Goal: Task Accomplishment & Management: Use online tool/utility

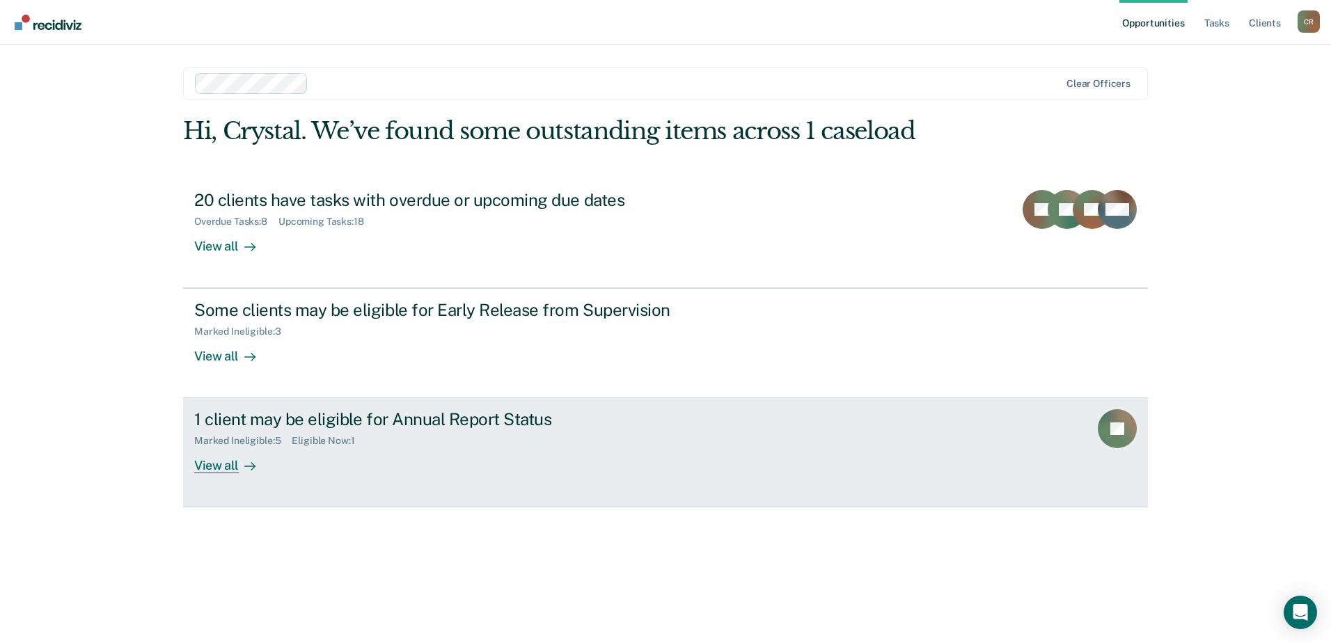
click at [235, 469] on div "View all" at bounding box center [233, 460] width 78 height 27
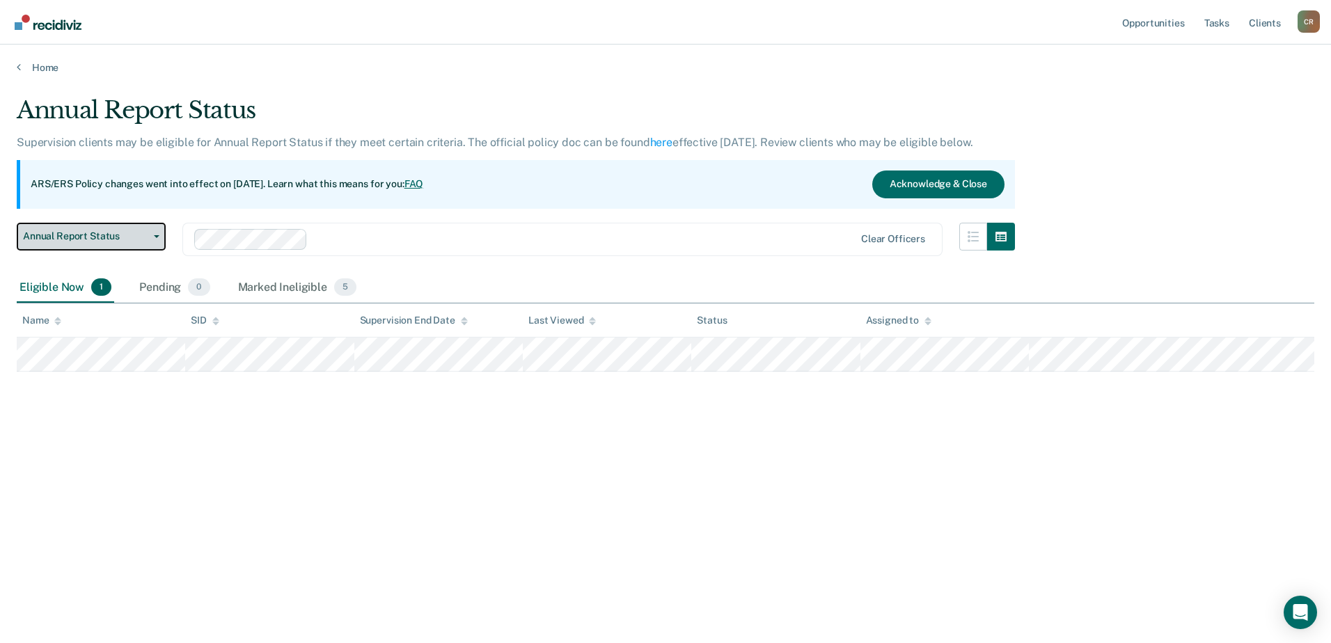
click at [133, 231] on span "Annual Report Status" at bounding box center [85, 236] width 125 height 12
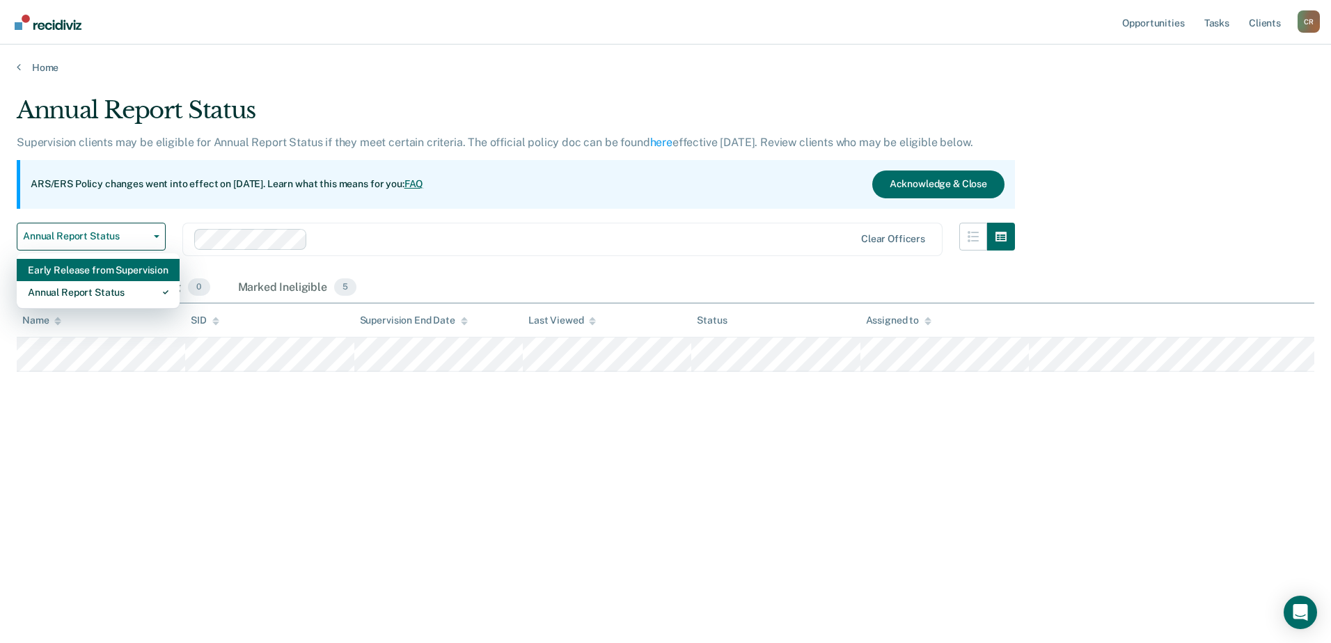
click at [132, 267] on div "Early Release from Supervision" at bounding box center [98, 270] width 141 height 22
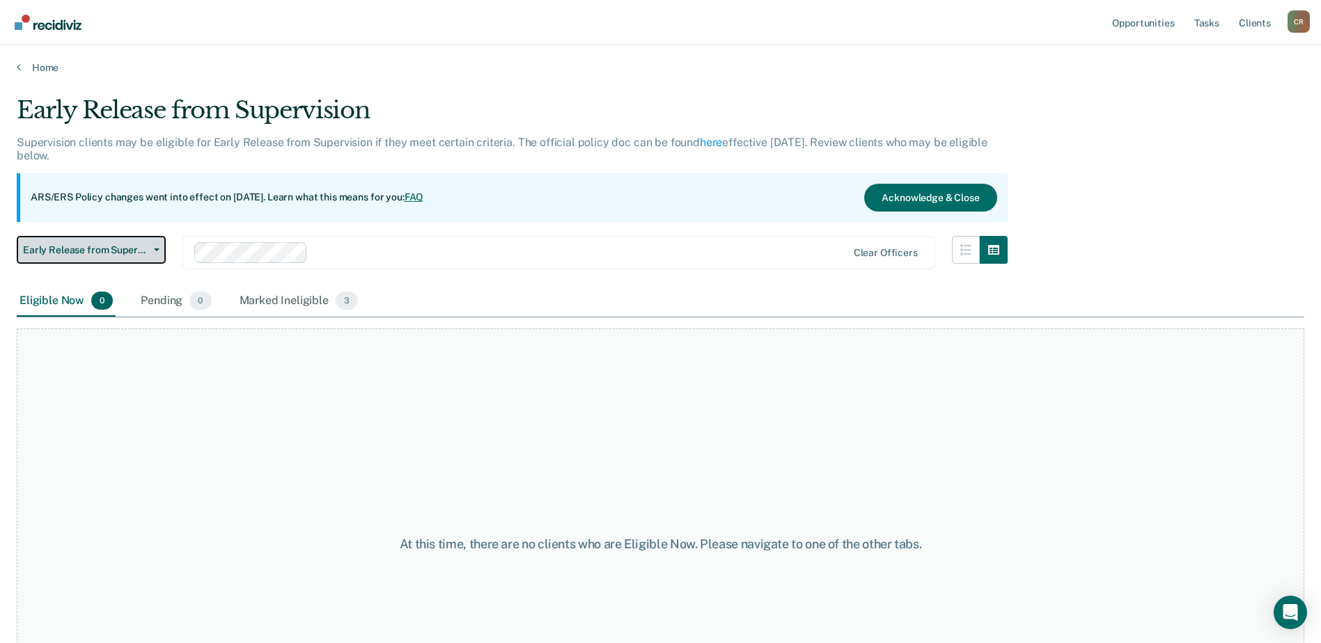
click at [106, 244] on span "Early Release from Supervision" at bounding box center [85, 250] width 125 height 12
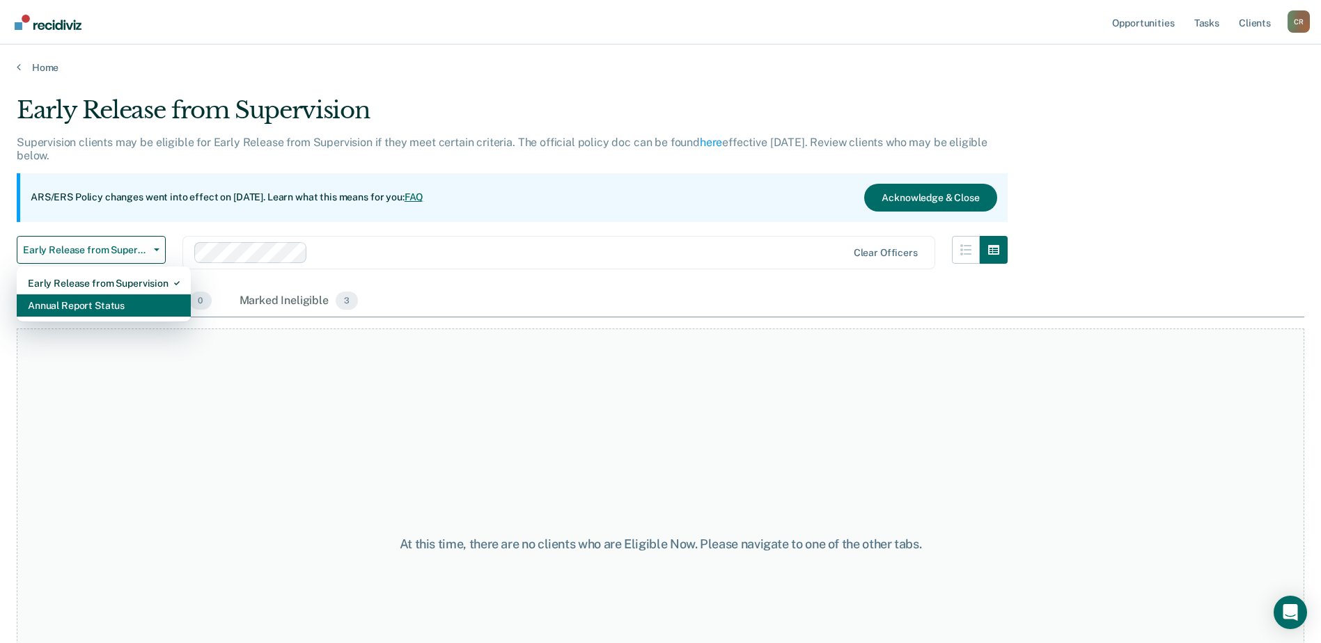
click at [107, 311] on div "Annual Report Status" at bounding box center [104, 306] width 152 height 22
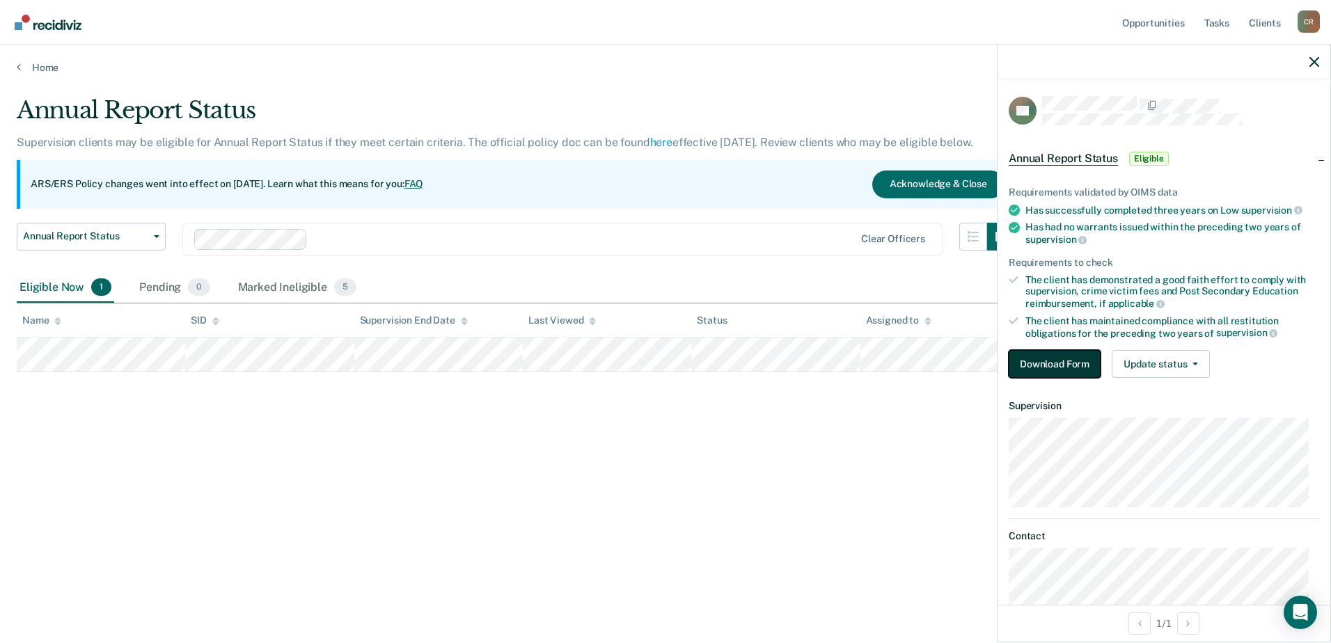
click at [1049, 359] on button "Download Form" at bounding box center [1055, 364] width 92 height 28
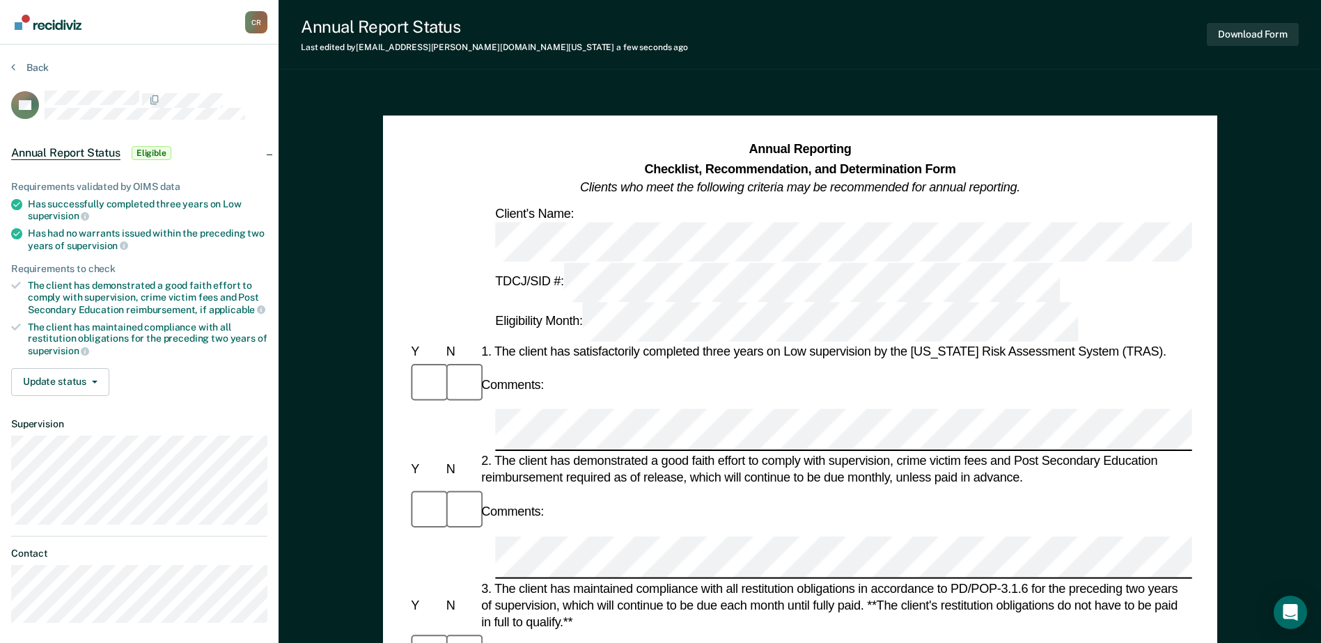
click at [531, 580] on div "3. The client has maintained compliance with all restitution obligations in acc…" at bounding box center [835, 605] width 714 height 51
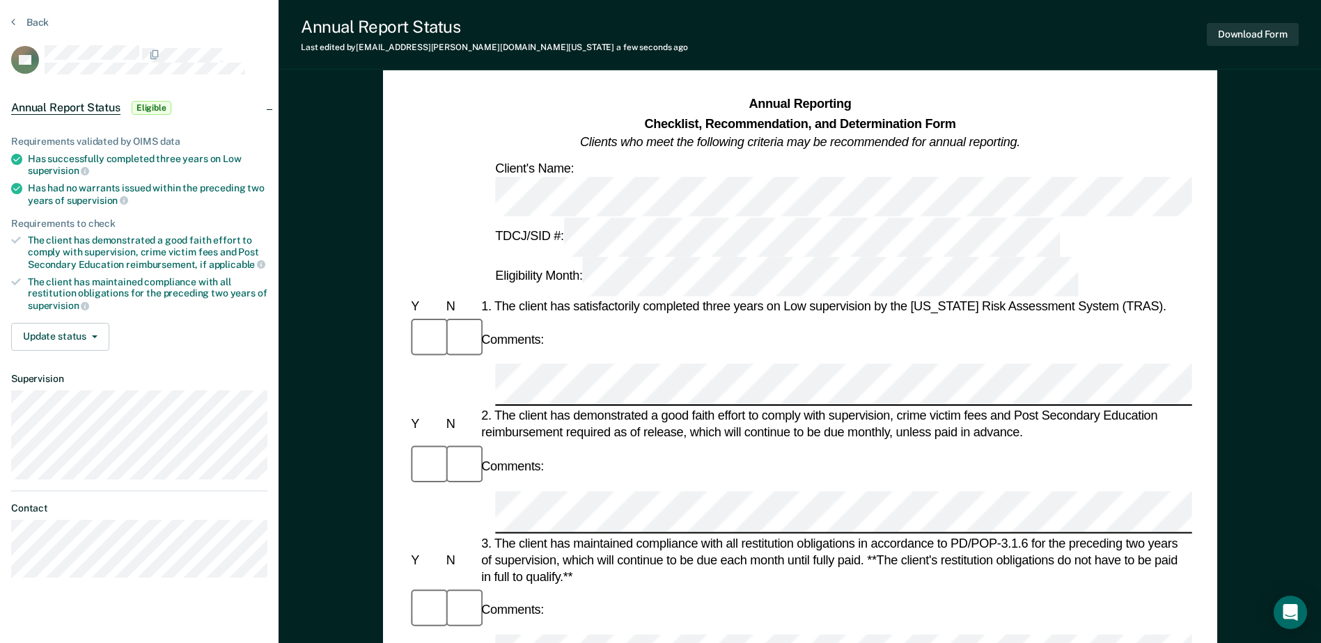
scroll to position [70, 0]
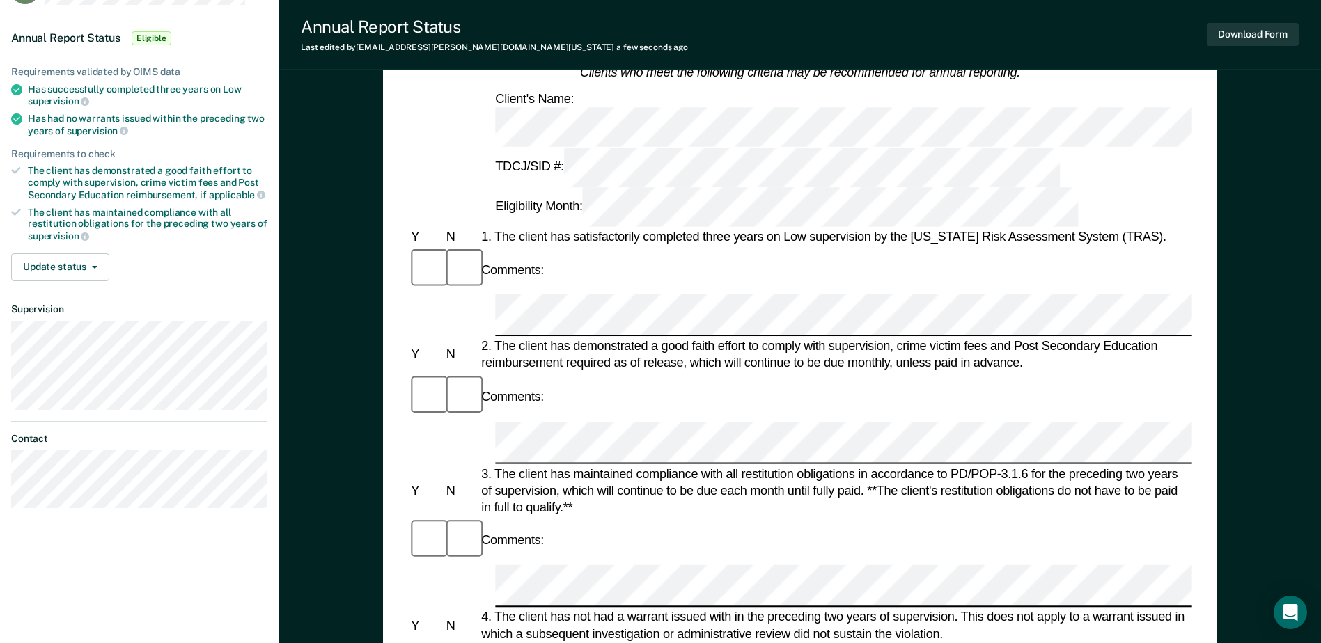
scroll to position [139, 0]
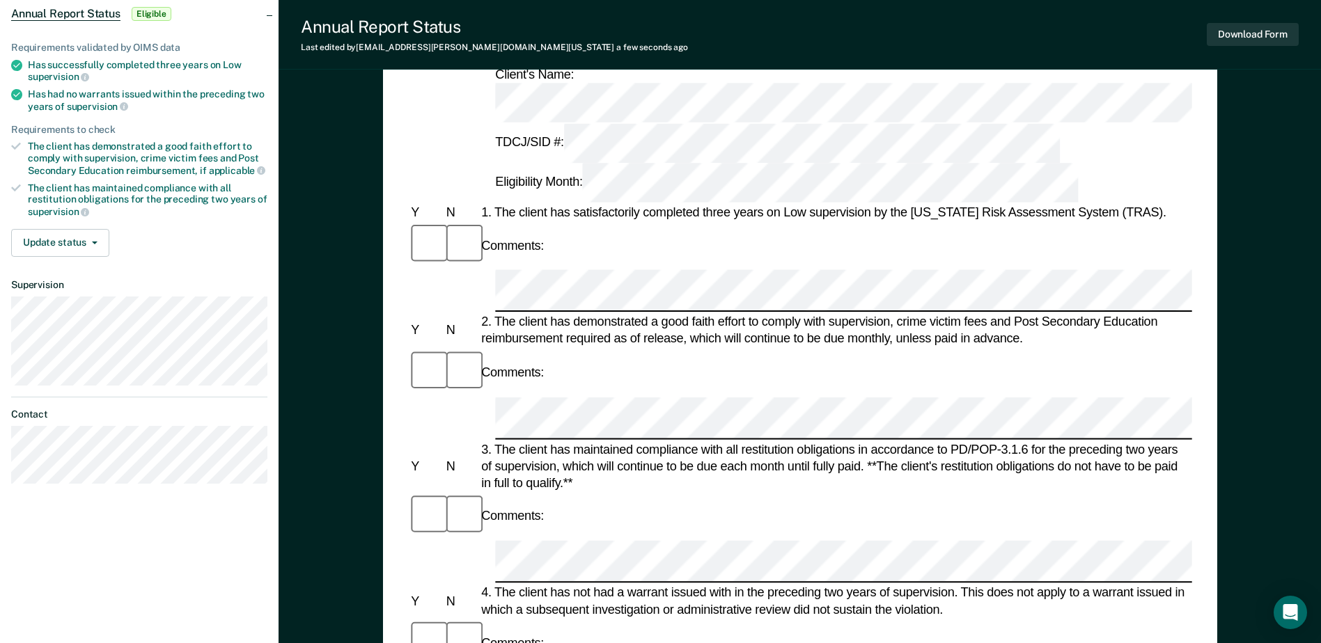
click at [146, 184] on div "The client has maintained compliance with all restitution obligations for the p…" at bounding box center [148, 200] width 240 height 36
drag, startPoint x: 146, startPoint y: 184, endPoint x: 203, endPoint y: 185, distance: 57.1
click at [203, 185] on div "The client has maintained compliance with all restitution obligations for the p…" at bounding box center [148, 200] width 240 height 36
drag, startPoint x: 526, startPoint y: 445, endPoint x: 528, endPoint y: 463, distance: 18.2
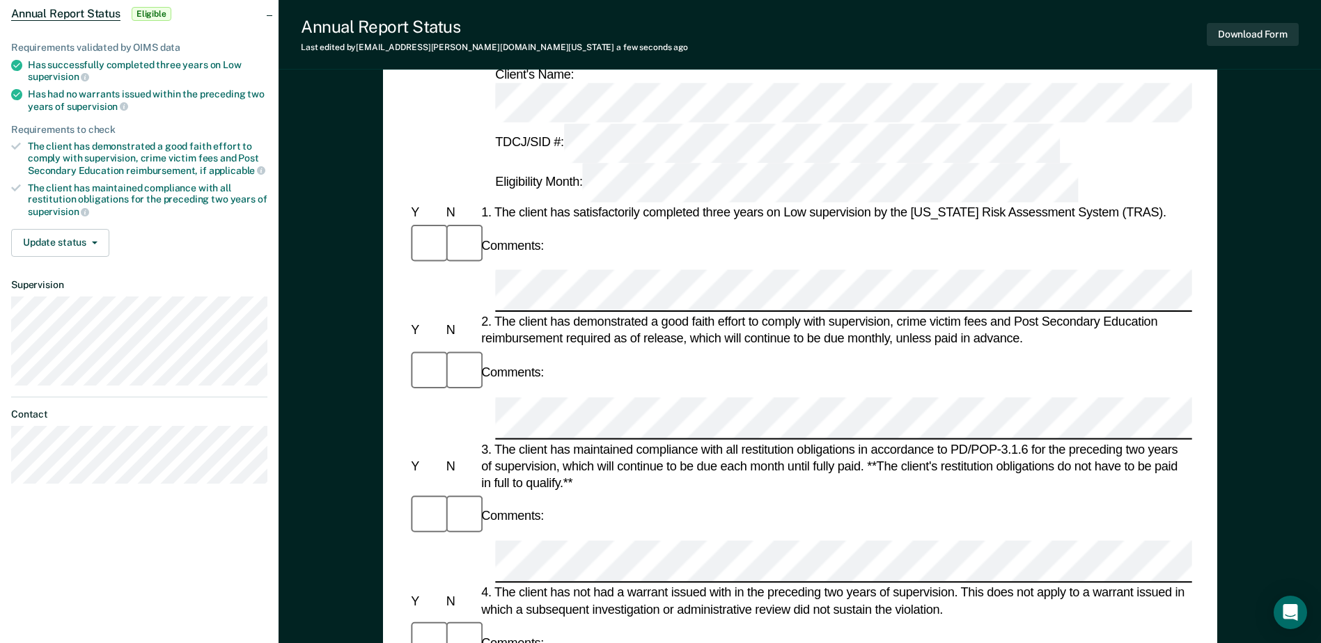
drag, startPoint x: 528, startPoint y: 463, endPoint x: 563, endPoint y: 469, distance: 36.1
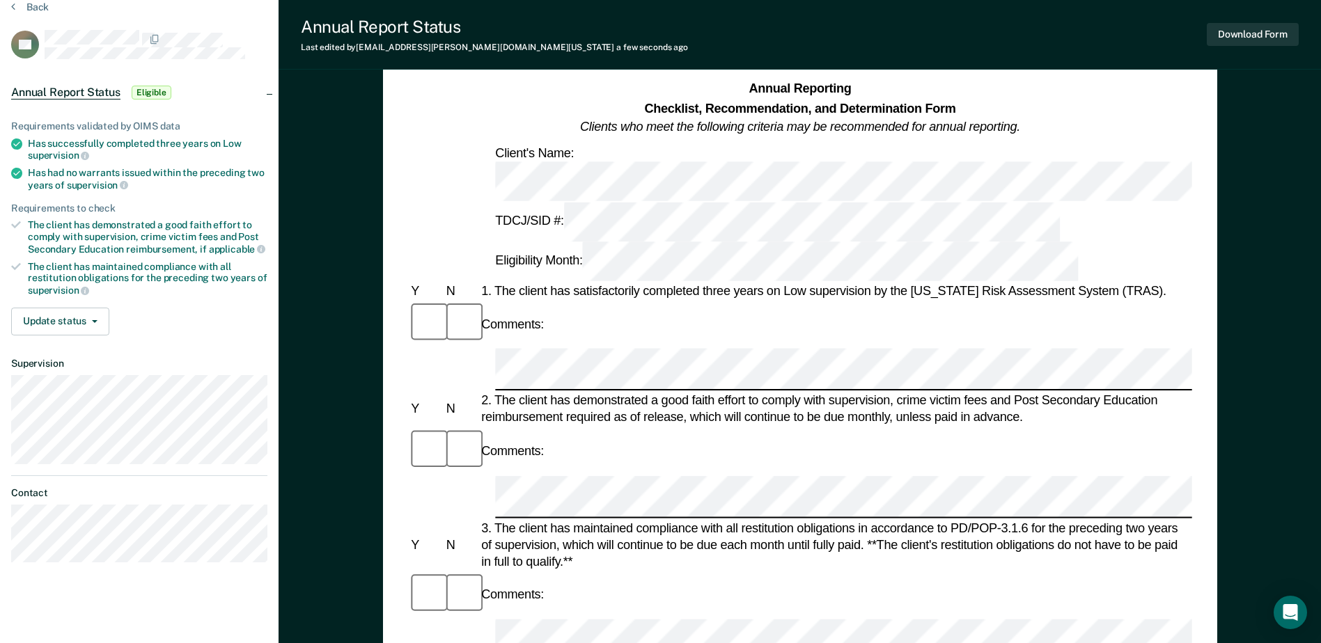
scroll to position [0, 0]
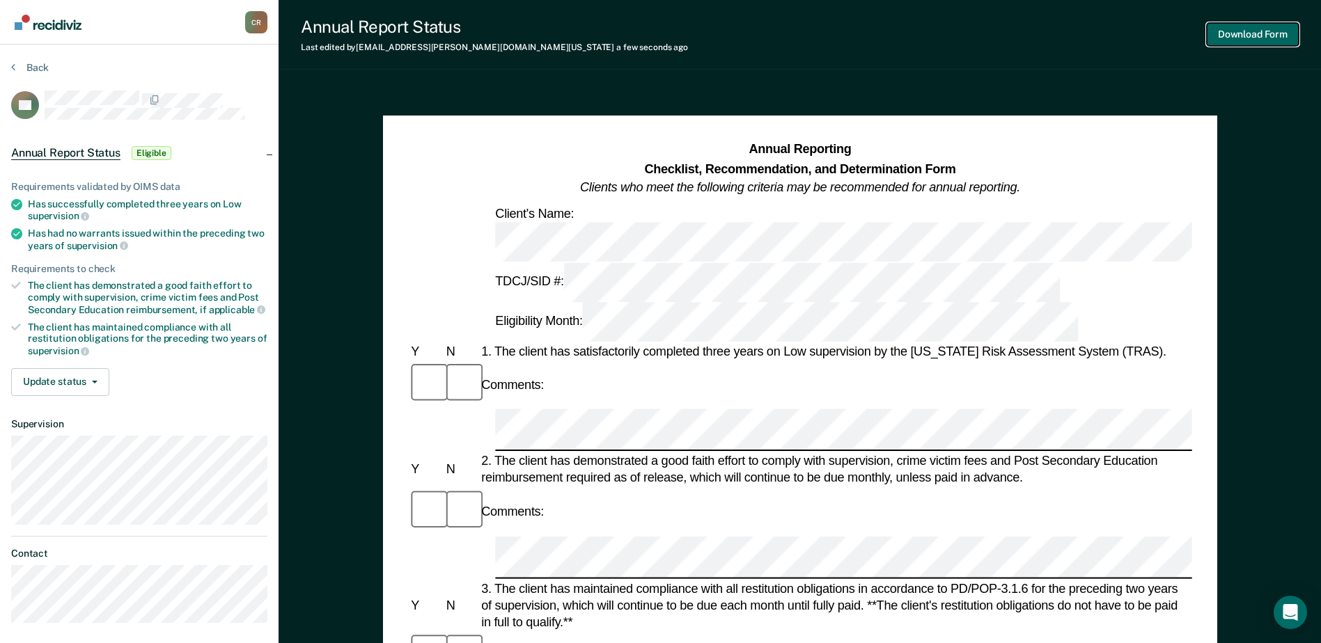
click at [1259, 33] on button "Download Form" at bounding box center [1253, 34] width 92 height 23
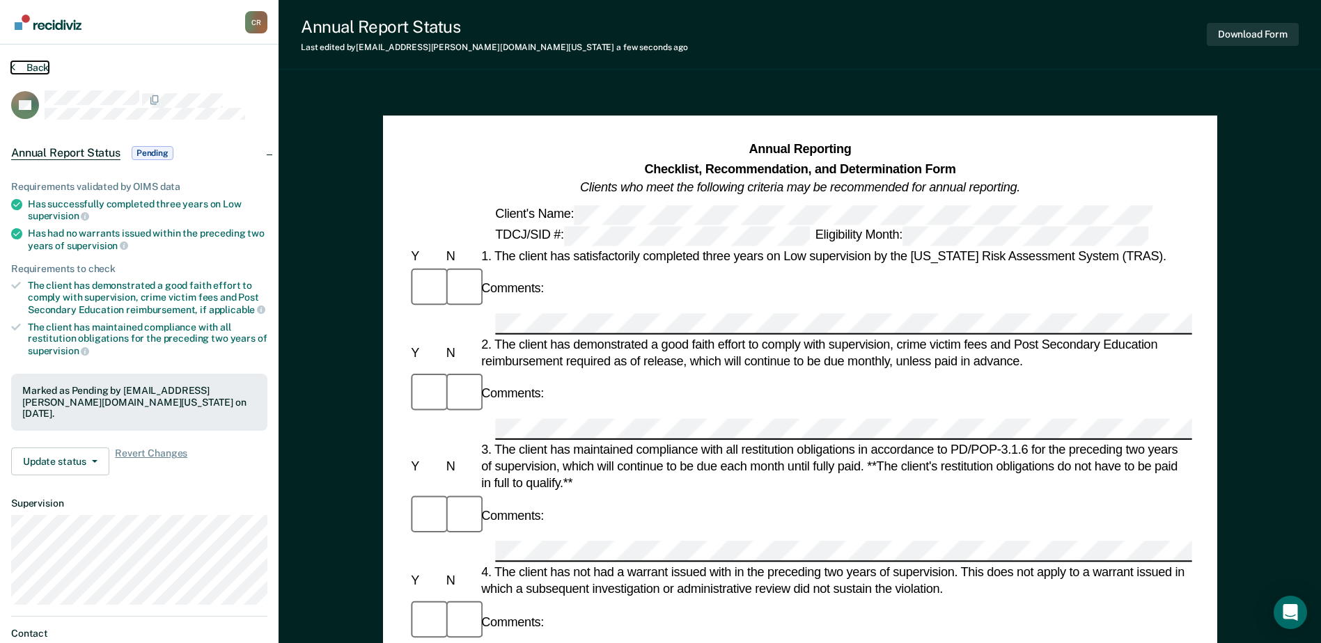
click at [17, 63] on button "Back" at bounding box center [30, 67] width 38 height 13
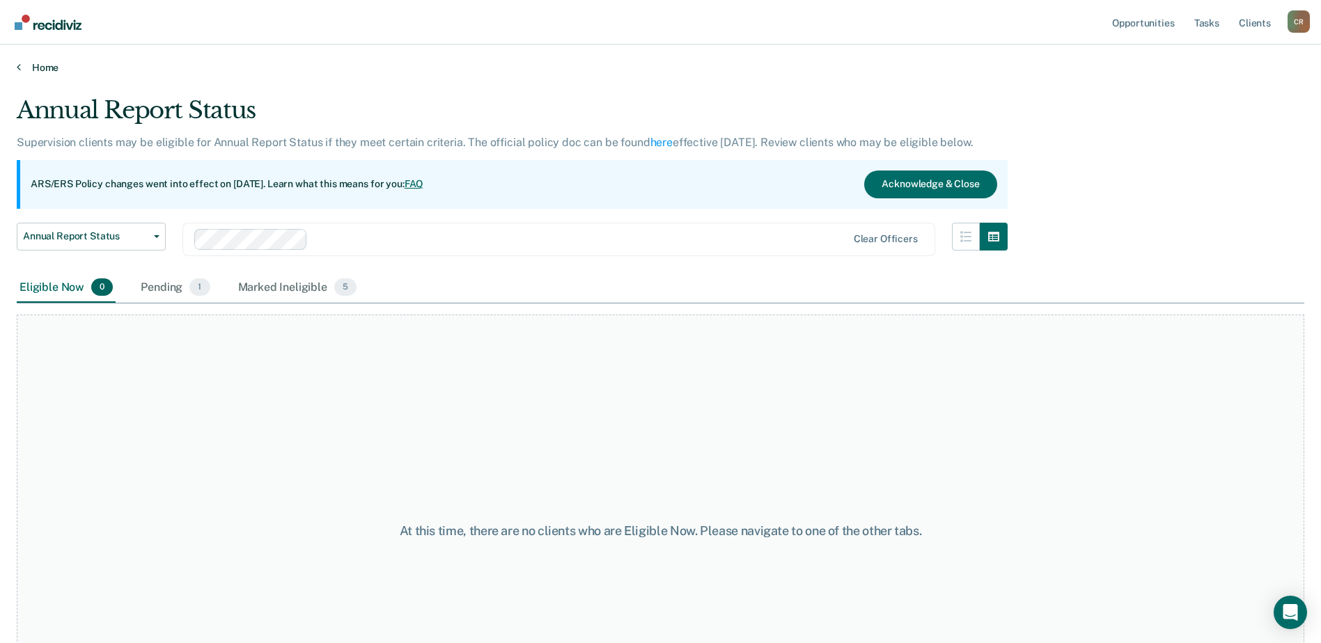
click at [33, 66] on link "Home" at bounding box center [660, 67] width 1287 height 13
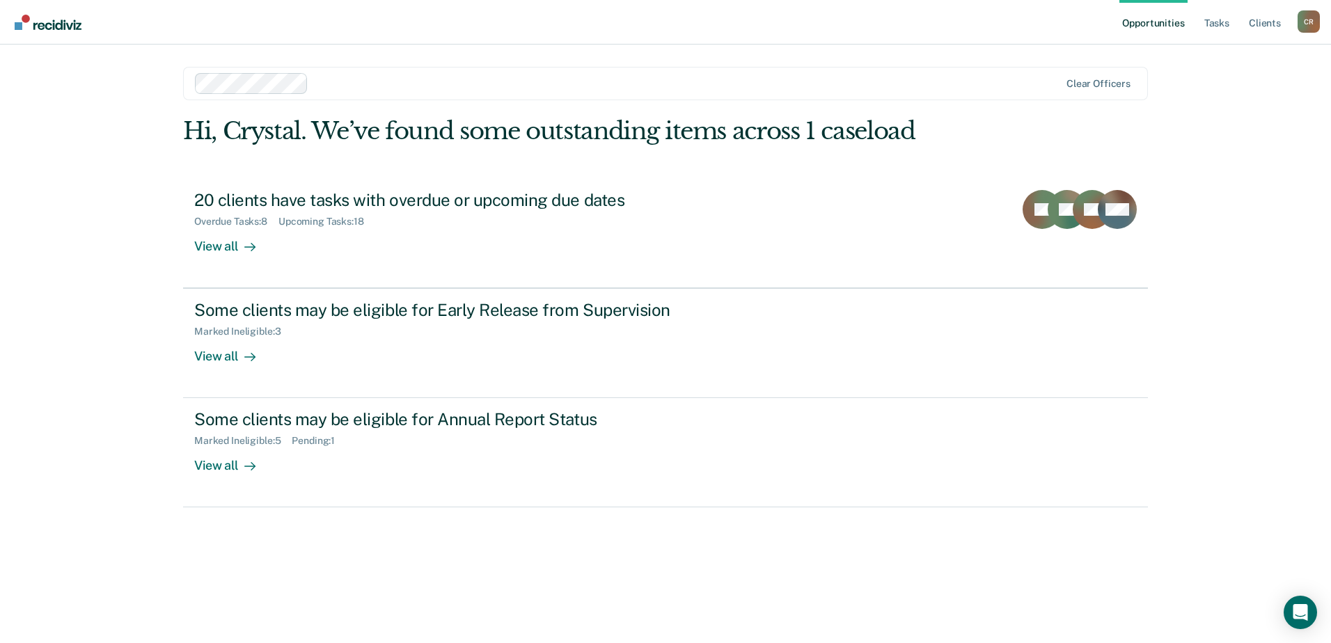
click at [414, 519] on div "Hi, Crystal. We’ve found some outstanding items across 1 caseload 20 clients ha…" at bounding box center [665, 360] width 965 height 487
drag, startPoint x: 414, startPoint y: 519, endPoint x: 244, endPoint y: 542, distance: 172.0
click at [244, 542] on div "Hi, Crystal. We’ve found some outstanding items across 1 caseload 20 clients ha…" at bounding box center [665, 360] width 965 height 487
click at [205, 535] on div "Hi, Crystal. We’ve found some outstanding items across 1 caseload 20 clients ha…" at bounding box center [665, 360] width 965 height 487
drag, startPoint x: 233, startPoint y: 356, endPoint x: 155, endPoint y: 370, distance: 78.7
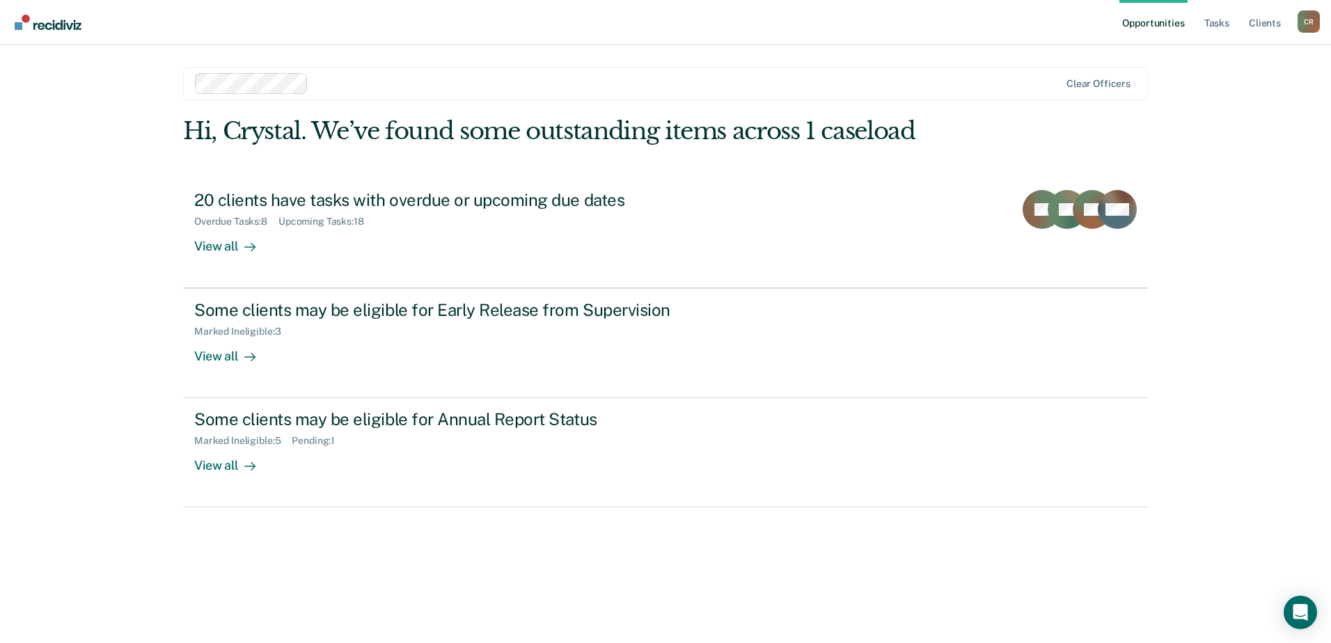
click at [155, 370] on div "Opportunities Tasks Client s [PERSON_NAME] C R Profile How it works Log Out Cle…" at bounding box center [665, 321] width 1331 height 643
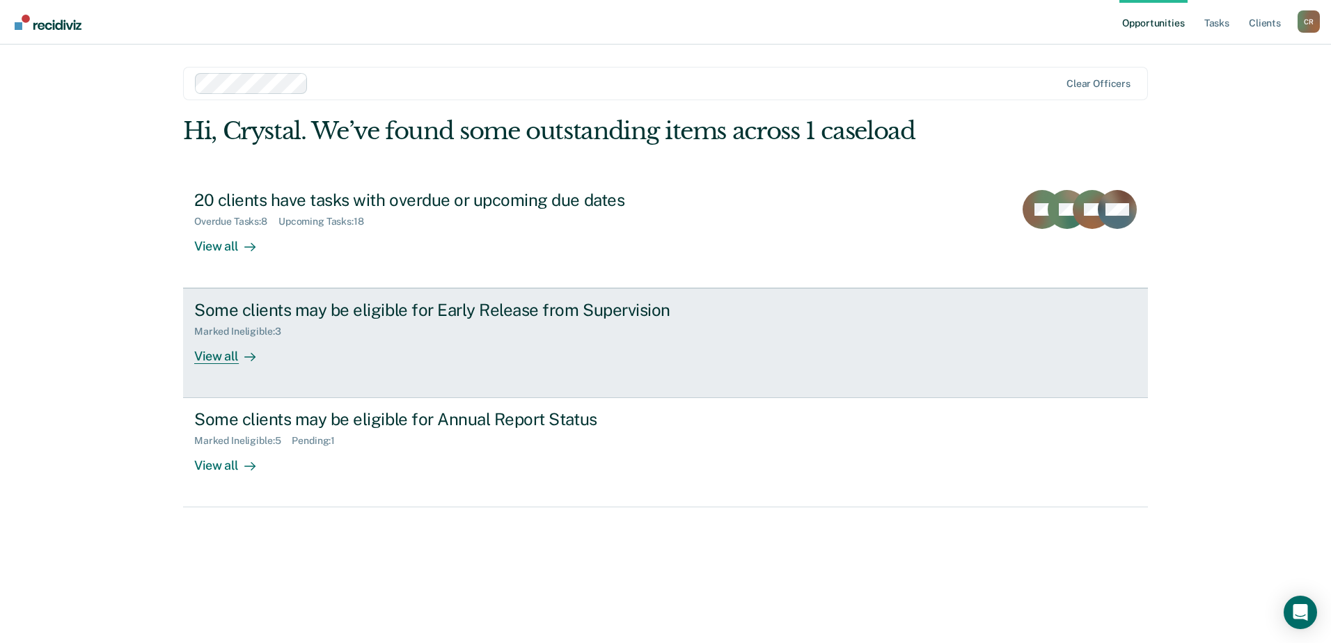
click at [206, 351] on div "View all" at bounding box center [233, 351] width 78 height 27
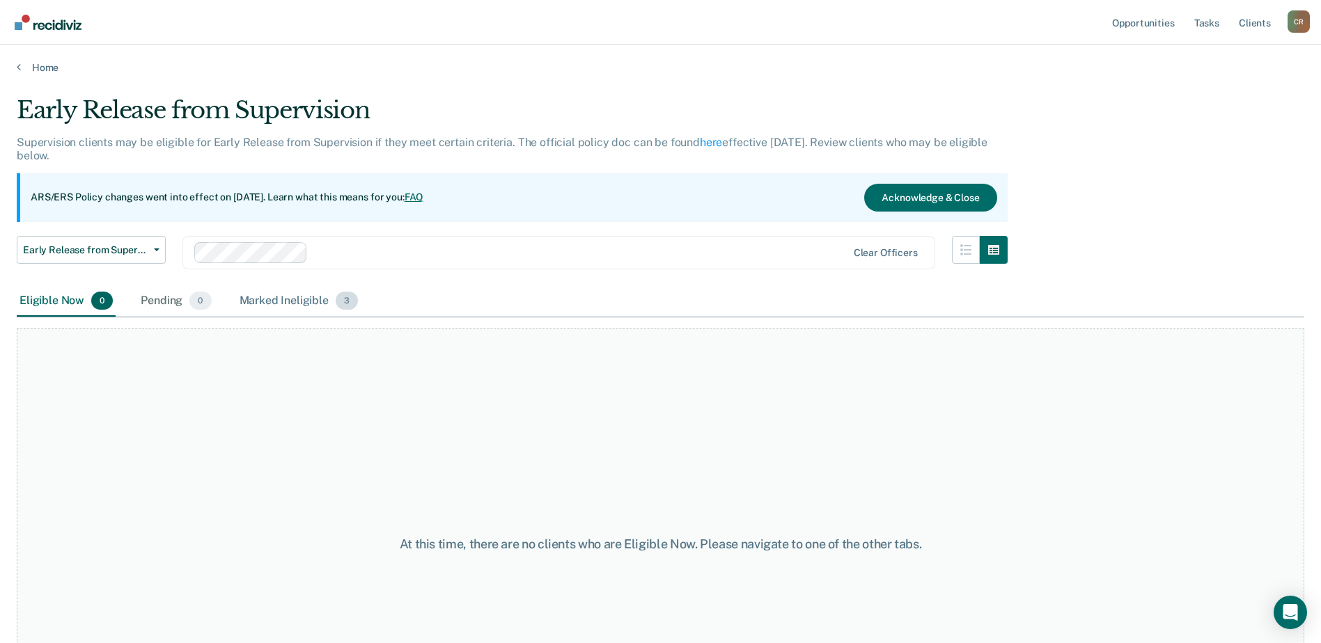
click at [285, 297] on div "Marked Ineligible 3" at bounding box center [299, 301] width 125 height 31
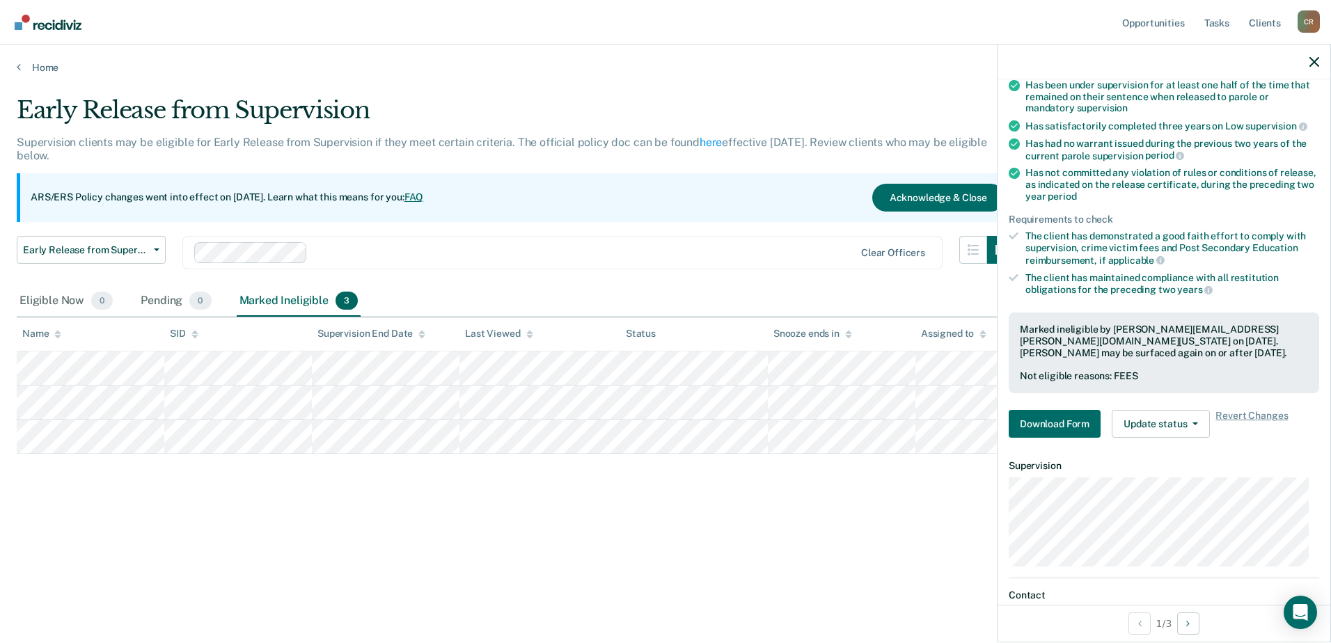
scroll to position [139, 0]
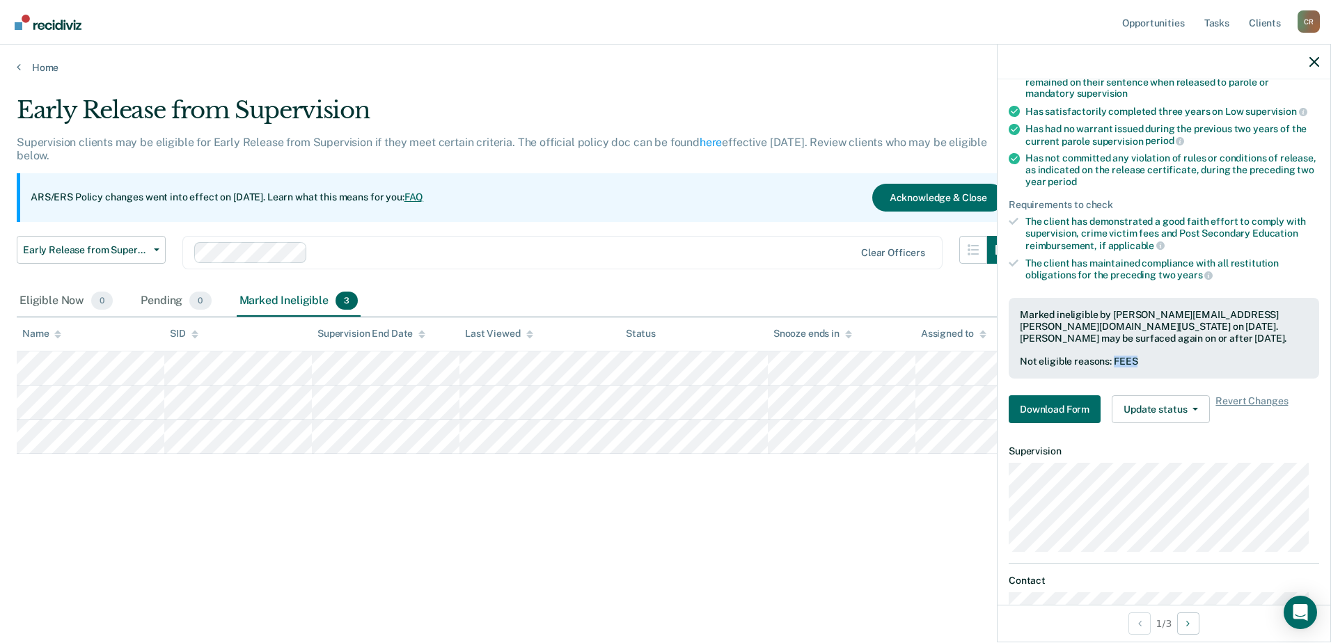
drag, startPoint x: 1112, startPoint y: 357, endPoint x: 1138, endPoint y: 363, distance: 26.5
click at [1138, 363] on div "Not eligible reasons: FEES" at bounding box center [1164, 362] width 288 height 12
drag, startPoint x: 1138, startPoint y: 363, endPoint x: 1113, endPoint y: 361, distance: 25.2
click at [1113, 361] on div "Not eligible reasons: FEES" at bounding box center [1164, 362] width 288 height 12
click at [1317, 60] on icon "button" at bounding box center [1315, 62] width 10 height 10
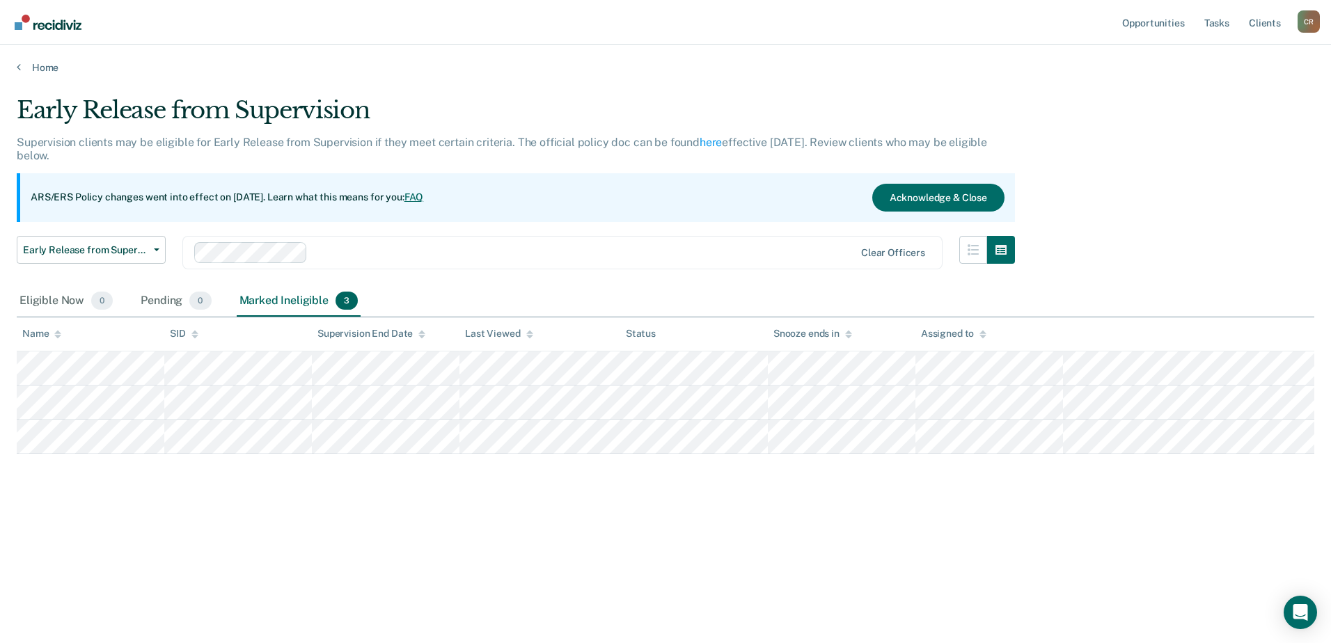
click at [1138, 198] on div "Early Release from Supervision Supervision clients may be eligible for Early Re…" at bounding box center [666, 317] width 1298 height 443
click at [1176, 226] on div "Early Release from Supervision Supervision clients may be eligible for Early Re…" at bounding box center [666, 317] width 1298 height 443
click at [1115, 199] on div "Early Release from Supervision Supervision clients may be eligible for Early Re…" at bounding box center [666, 317] width 1298 height 443
drag, startPoint x: 1129, startPoint y: 179, endPoint x: 1120, endPoint y: 189, distance: 14.3
click at [1130, 180] on div "Early Release from Supervision Supervision clients may be eligible for Early Re…" at bounding box center [666, 317] width 1298 height 443
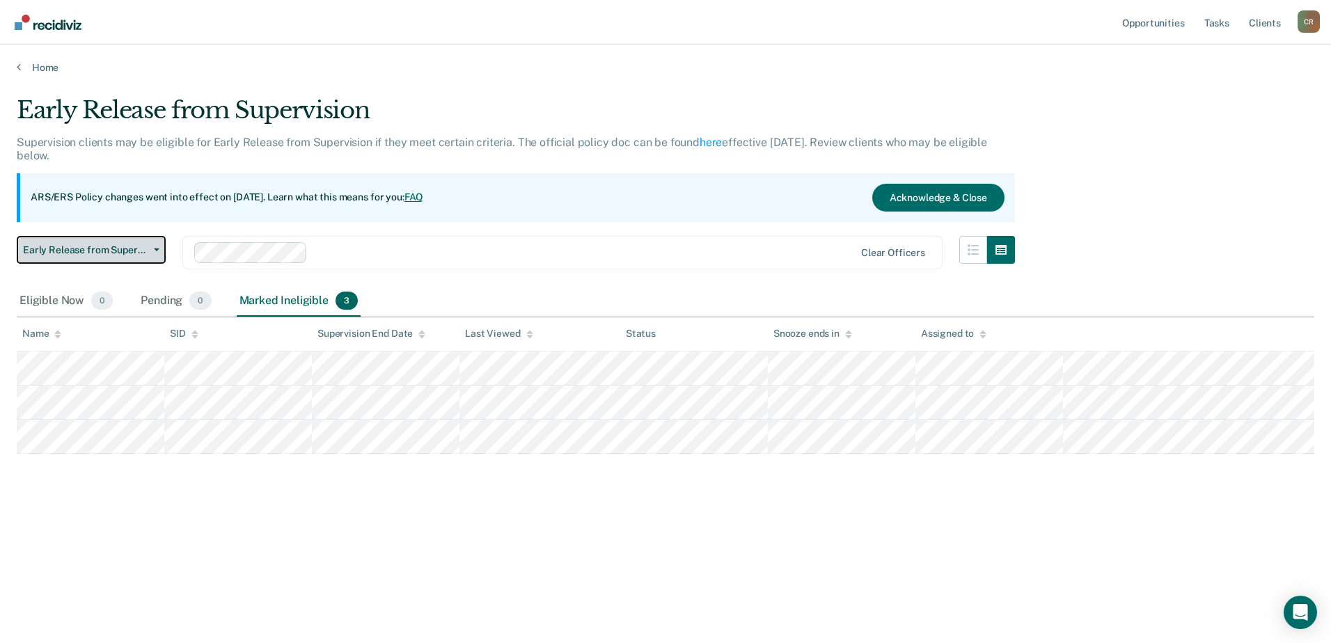
click at [127, 246] on span "Early Release from Supervision" at bounding box center [85, 250] width 125 height 12
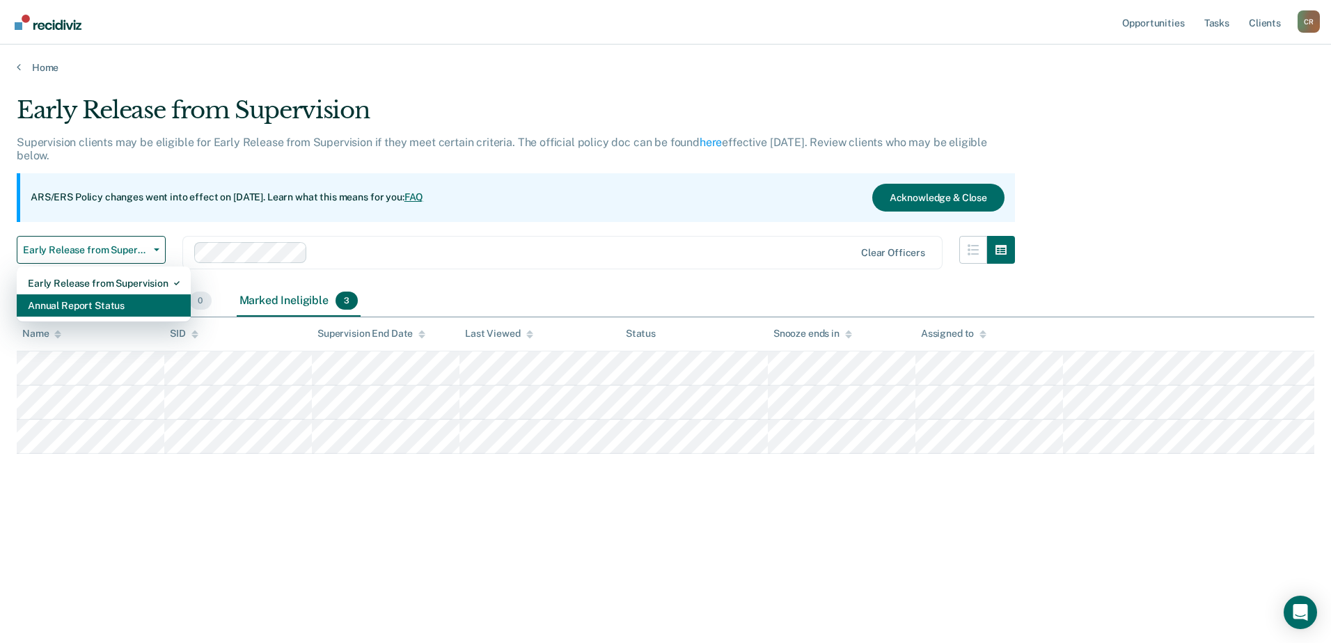
click at [140, 298] on div "Annual Report Status" at bounding box center [104, 306] width 152 height 22
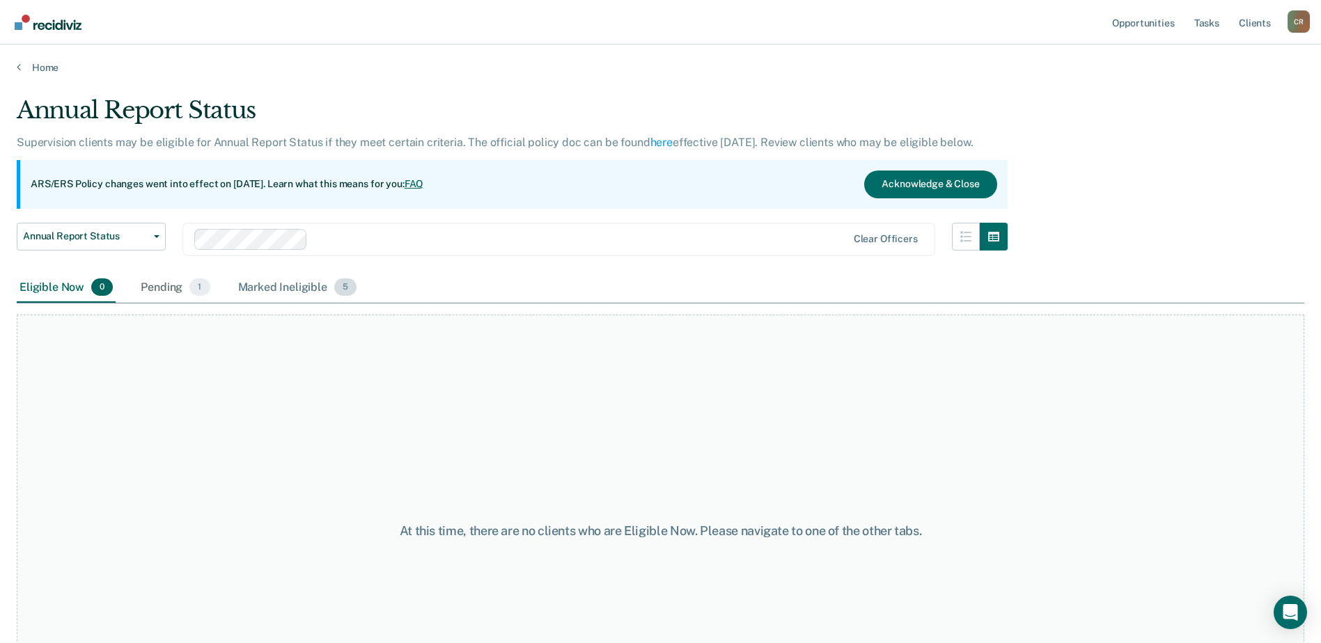
click at [283, 286] on div "Marked Ineligible 5" at bounding box center [297, 288] width 125 height 31
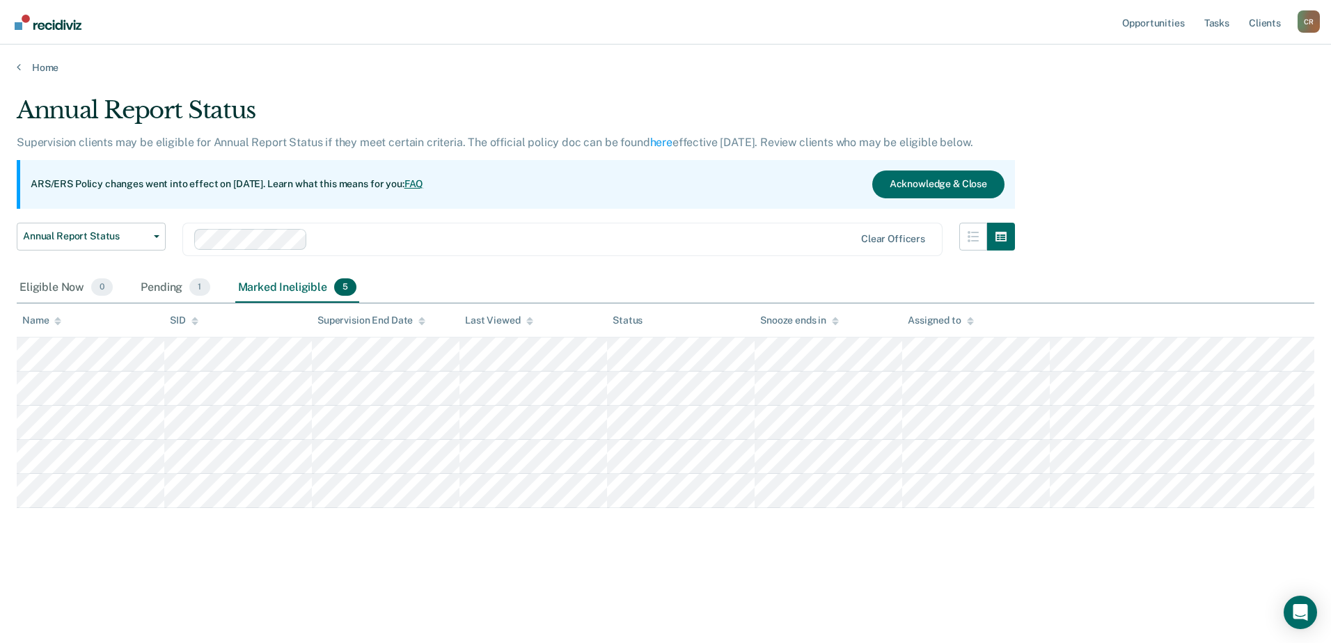
click at [597, 237] on div at bounding box center [583, 239] width 541 height 16
click at [1134, 226] on div "Annual Report Status Supervision clients may be eligible for Annual Report Stat…" at bounding box center [666, 317] width 1298 height 443
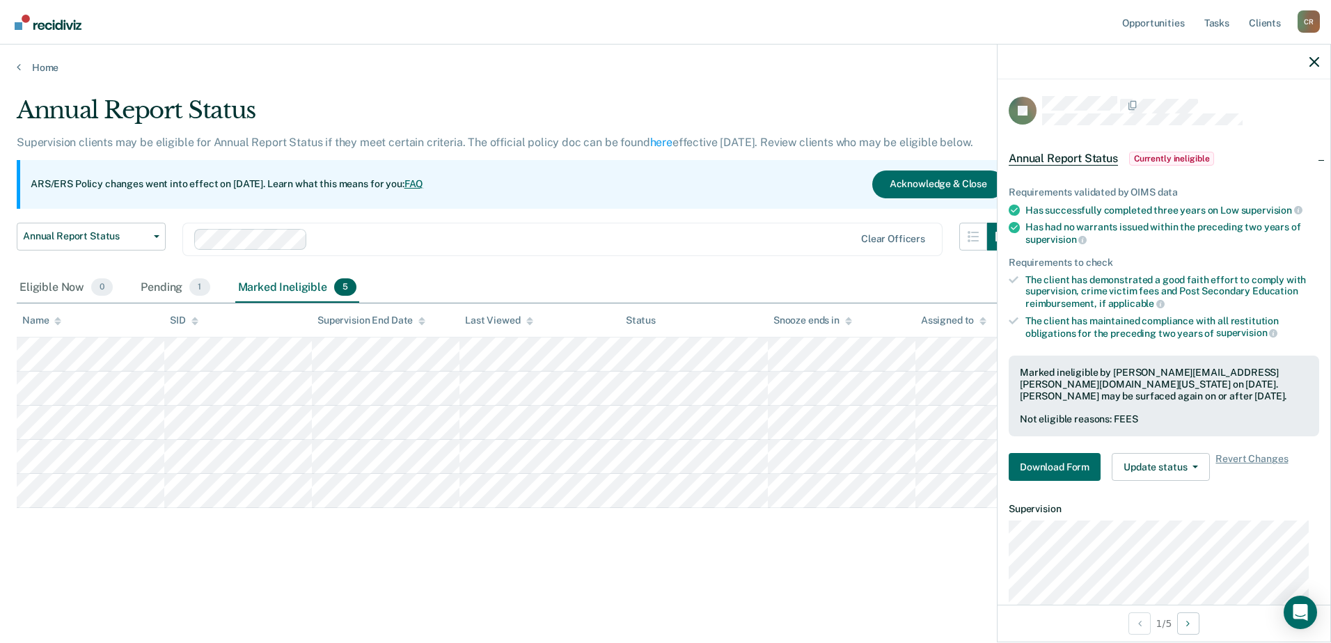
click at [448, 235] on div at bounding box center [583, 239] width 541 height 16
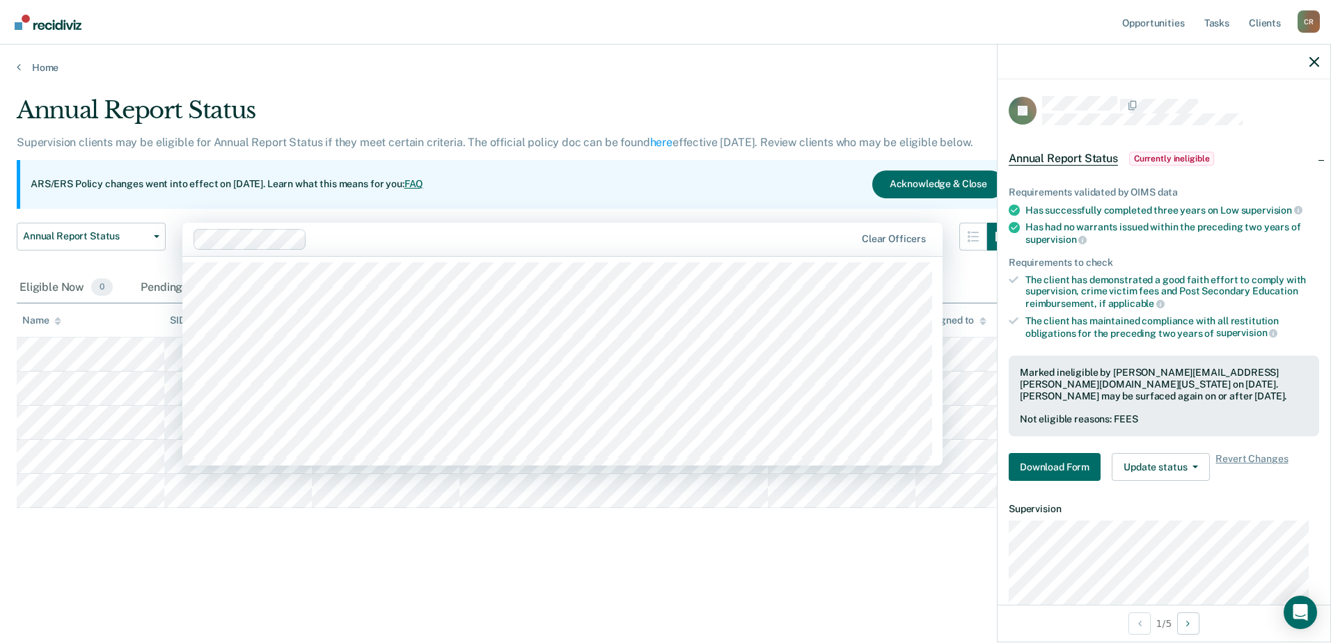
click at [407, 541] on div "Annual Report Status Supervision clients may be eligible for Annual Report Stat…" at bounding box center [666, 339] width 1298 height 487
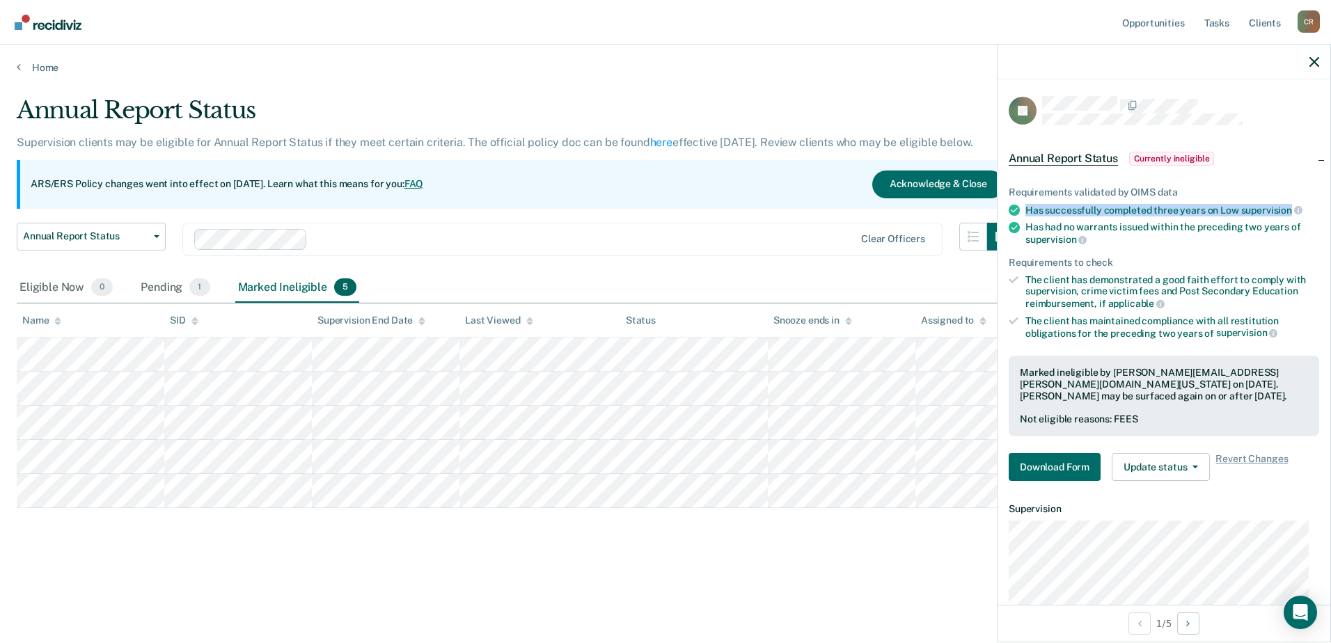
drag, startPoint x: 1025, startPoint y: 207, endPoint x: 1288, endPoint y: 213, distance: 263.3
click at [1288, 213] on li "Has successfully completed three years on Low supervision" at bounding box center [1164, 210] width 311 height 13
drag, startPoint x: 1026, startPoint y: 217, endPoint x: 1100, endPoint y: 233, distance: 75.5
click at [1100, 233] on ul "Requirements validated by OIMS data Has successfully completed three years on L…" at bounding box center [1164, 263] width 311 height 152
click at [515, 528] on div "Annual Report Status Supervision clients may be eligible for Annual Report Stat…" at bounding box center [666, 317] width 1298 height 443
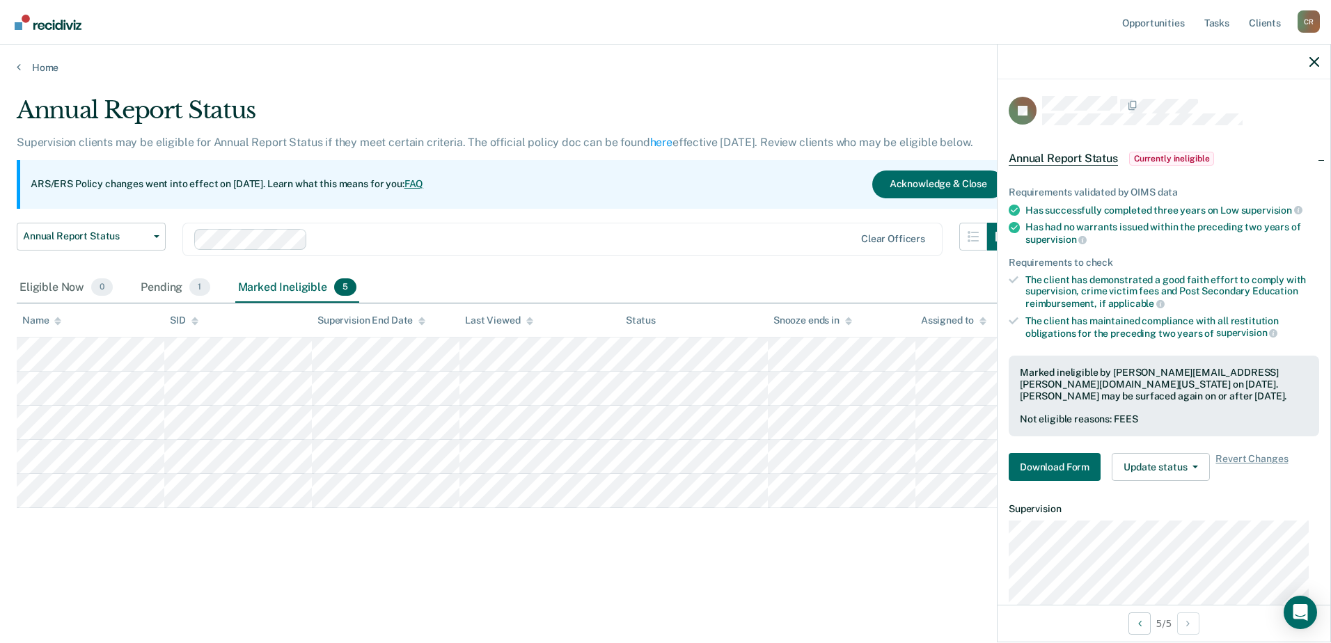
scroll to position [70, 0]
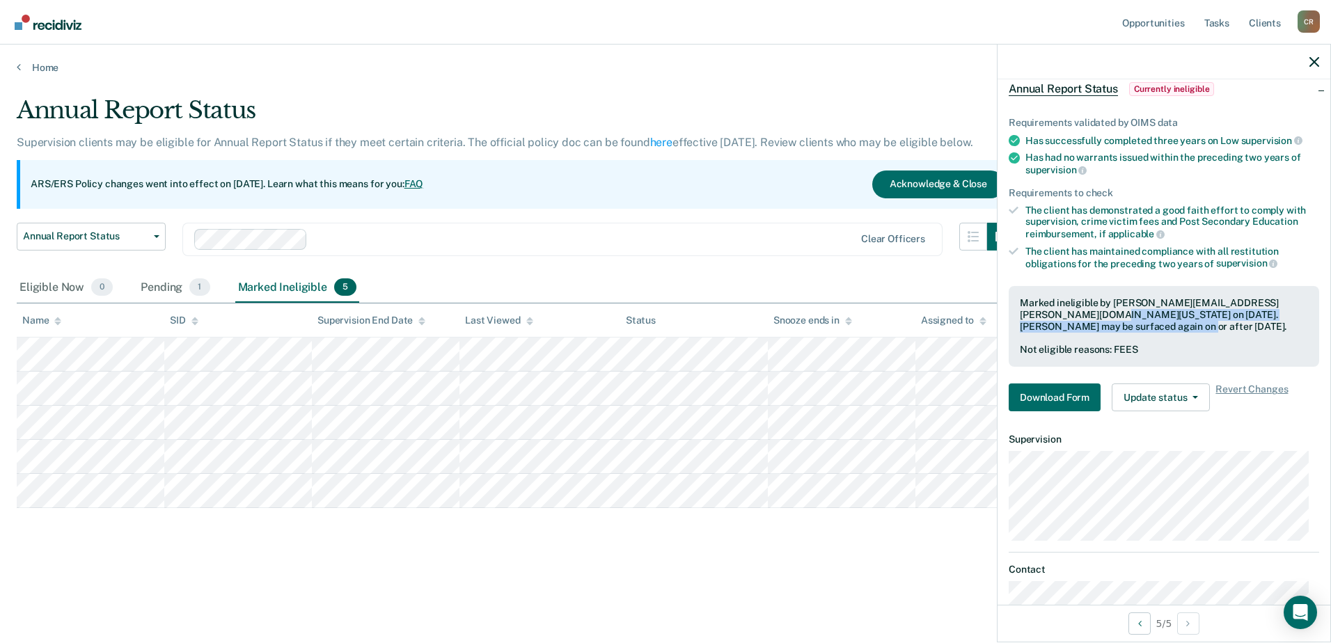
drag, startPoint x: 1098, startPoint y: 319, endPoint x: 1152, endPoint y: 323, distance: 54.5
click at [1152, 323] on div "Marked ineligible by [PERSON_NAME][EMAIL_ADDRESS][PERSON_NAME][DOMAIN_NAME][US_…" at bounding box center [1164, 314] width 288 height 35
click at [1179, 396] on button "Update status" at bounding box center [1161, 398] width 98 height 28
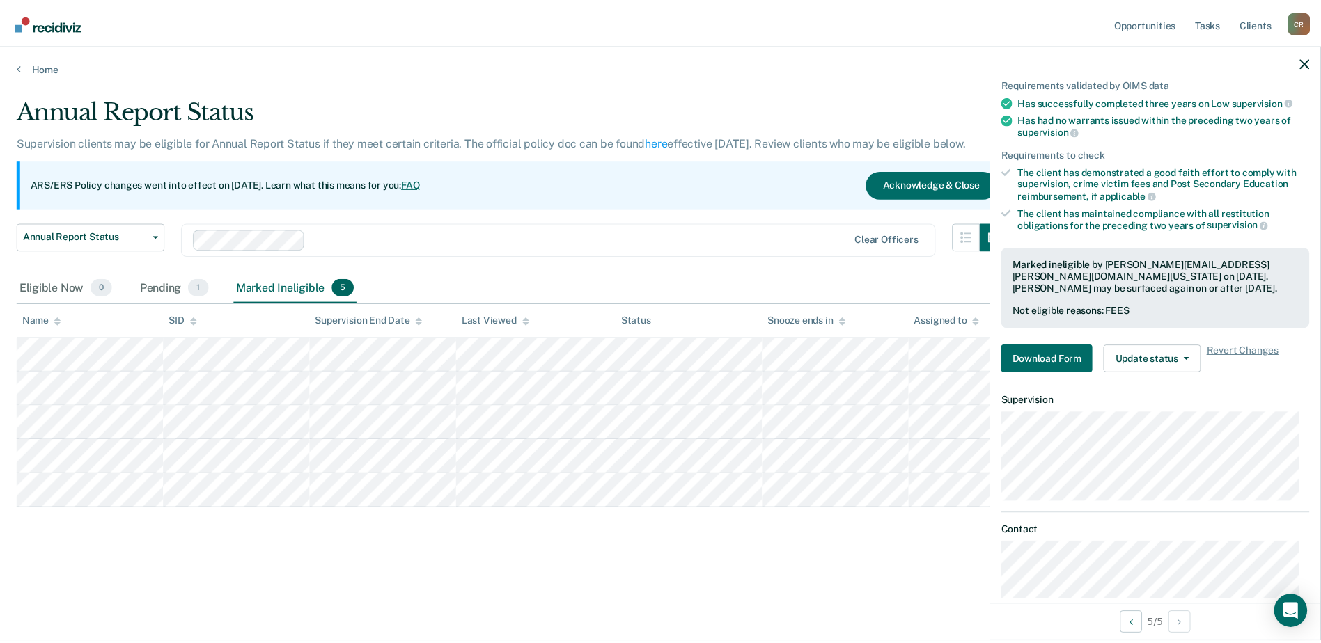
scroll to position [130, 0]
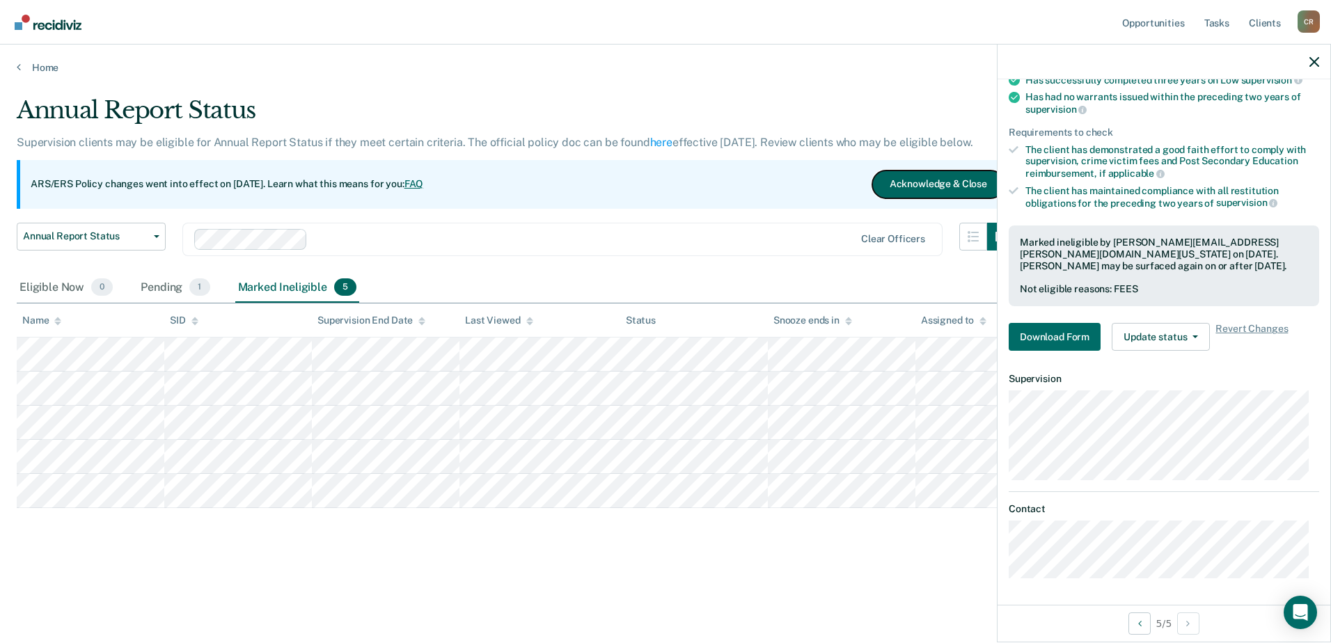
click at [918, 189] on button "Acknowledge & Close" at bounding box center [938, 185] width 132 height 28
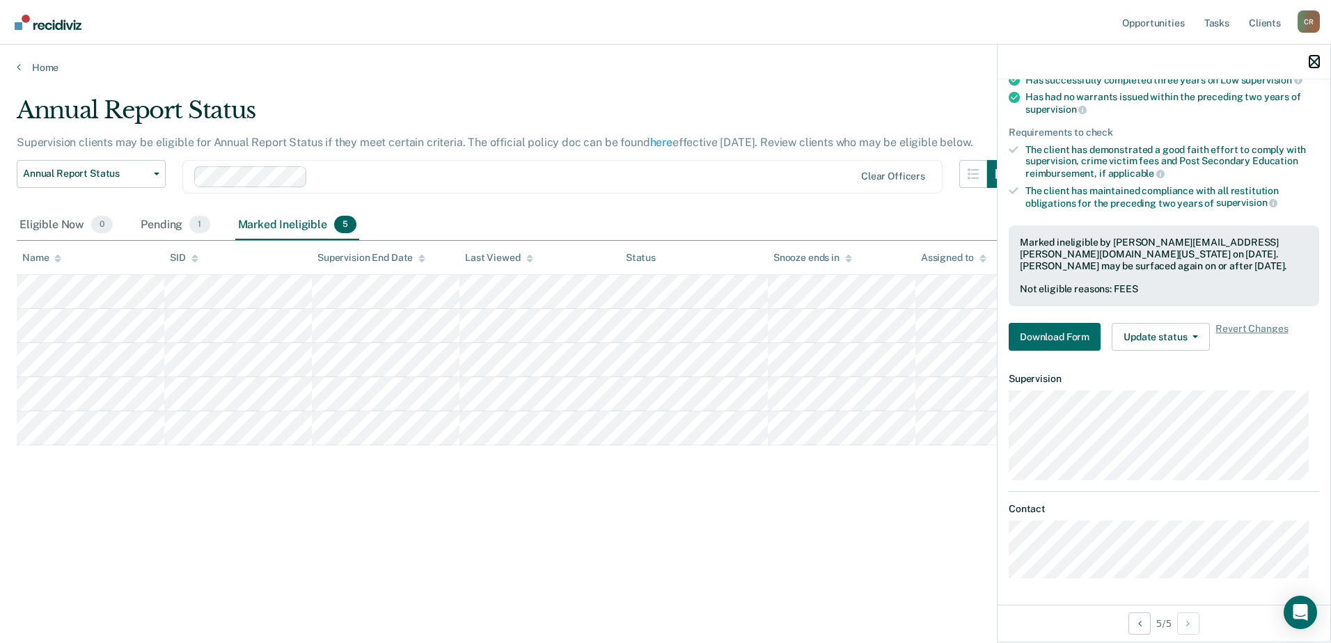
click at [1310, 57] on icon "button" at bounding box center [1315, 62] width 10 height 10
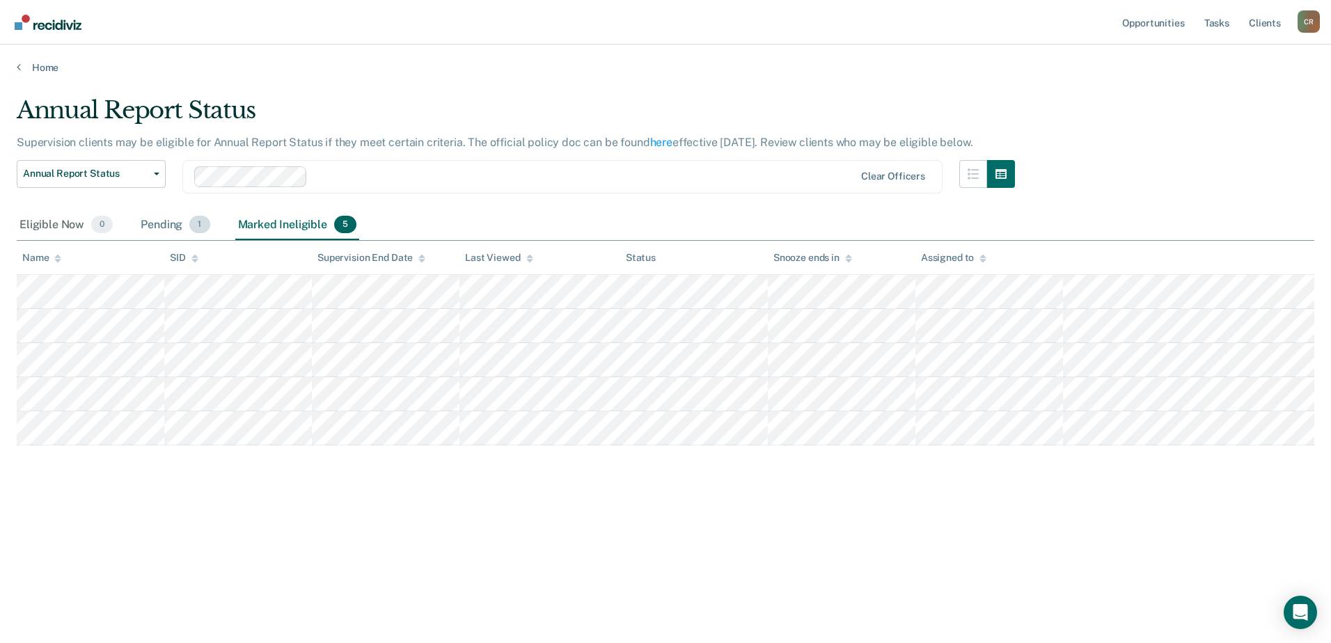
click at [175, 226] on div "Pending 1" at bounding box center [175, 225] width 75 height 31
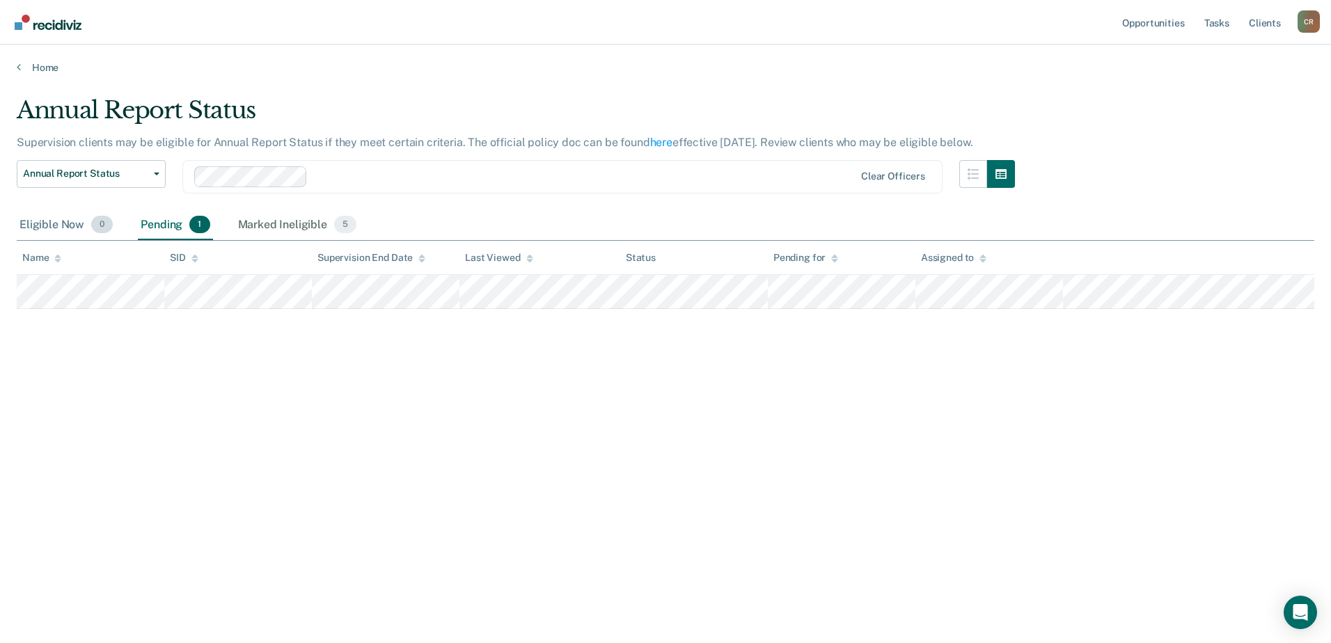
click at [48, 225] on div "Eligible Now 0" at bounding box center [66, 225] width 99 height 31
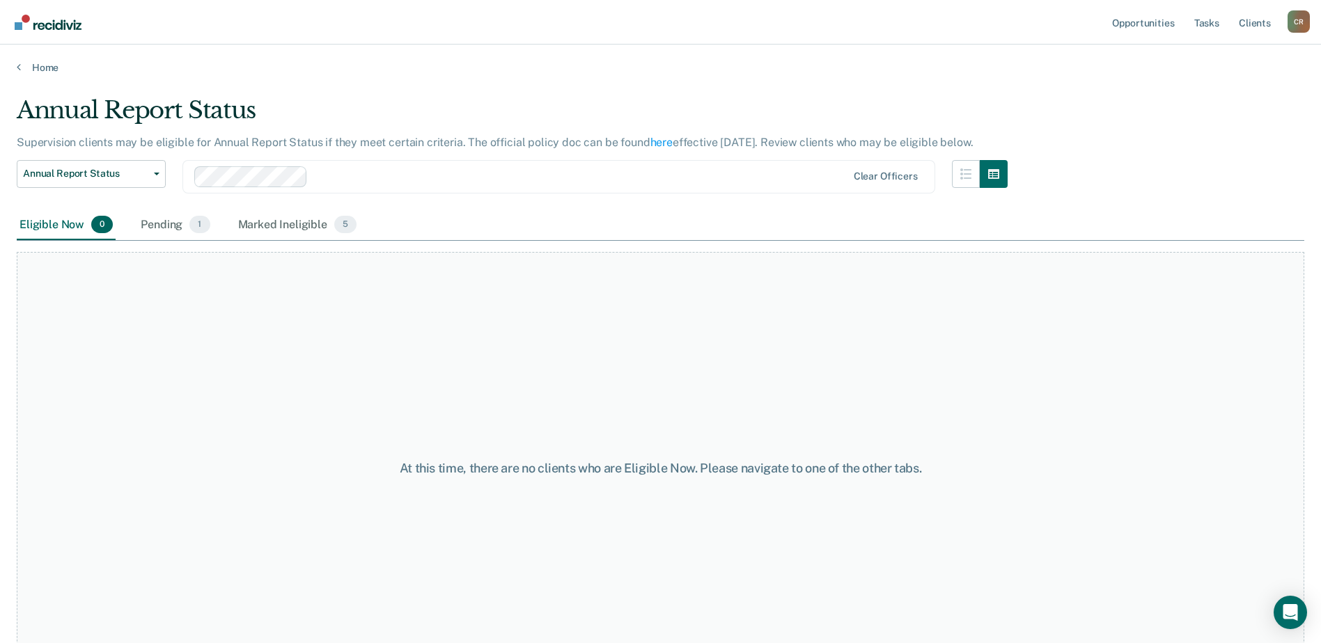
drag, startPoint x: 48, startPoint y: 225, endPoint x: 40, endPoint y: 213, distance: 14.5
click at [40, 213] on div "Eligible Now 0" at bounding box center [66, 225] width 99 height 31
click at [134, 164] on button "Annual Report Status" at bounding box center [91, 174] width 149 height 28
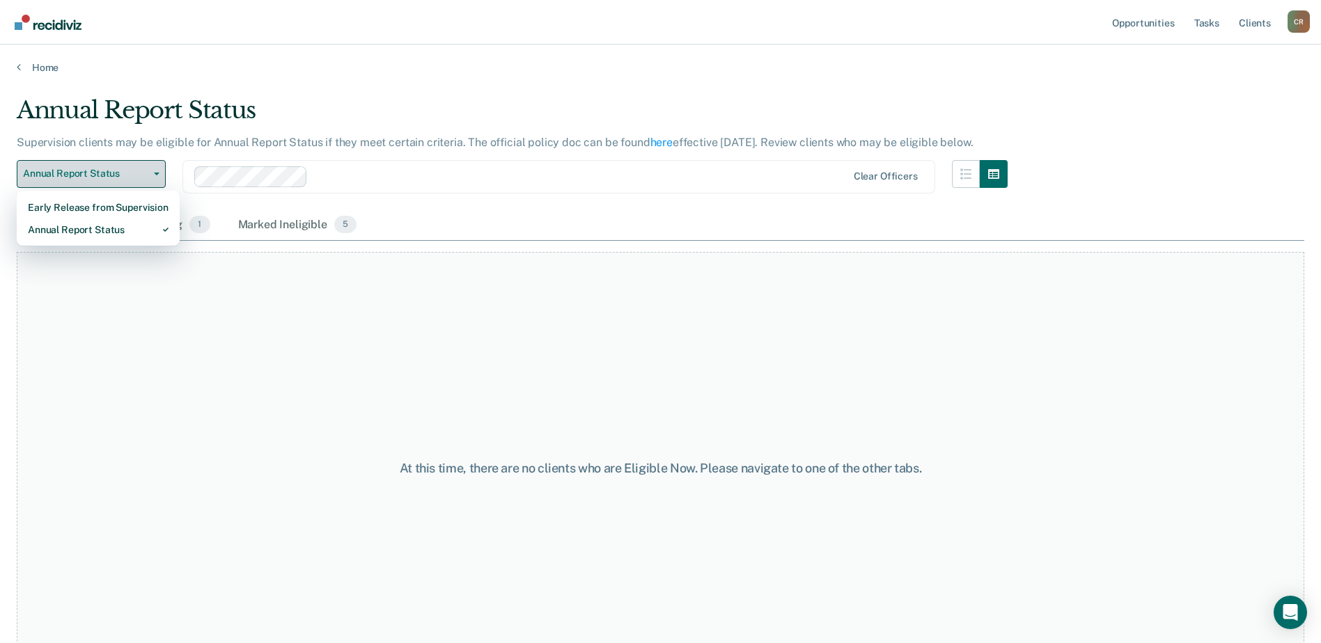
click at [134, 164] on button "Annual Report Status" at bounding box center [91, 174] width 149 height 28
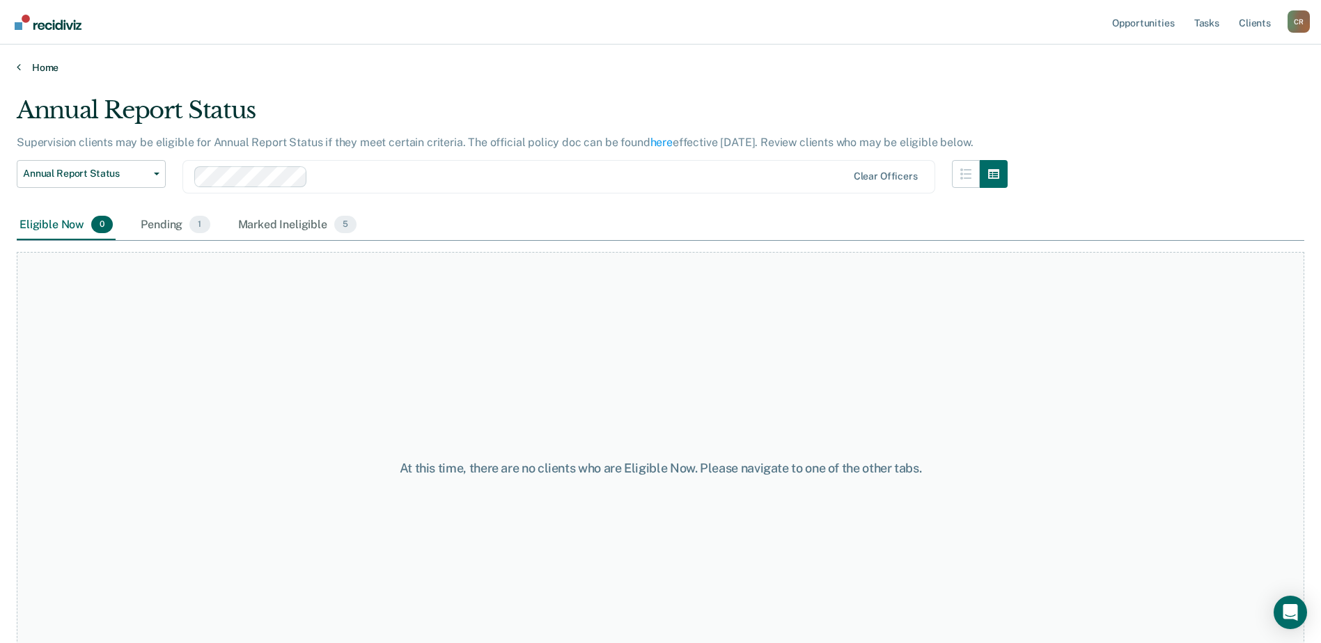
click at [41, 65] on link "Home" at bounding box center [660, 67] width 1287 height 13
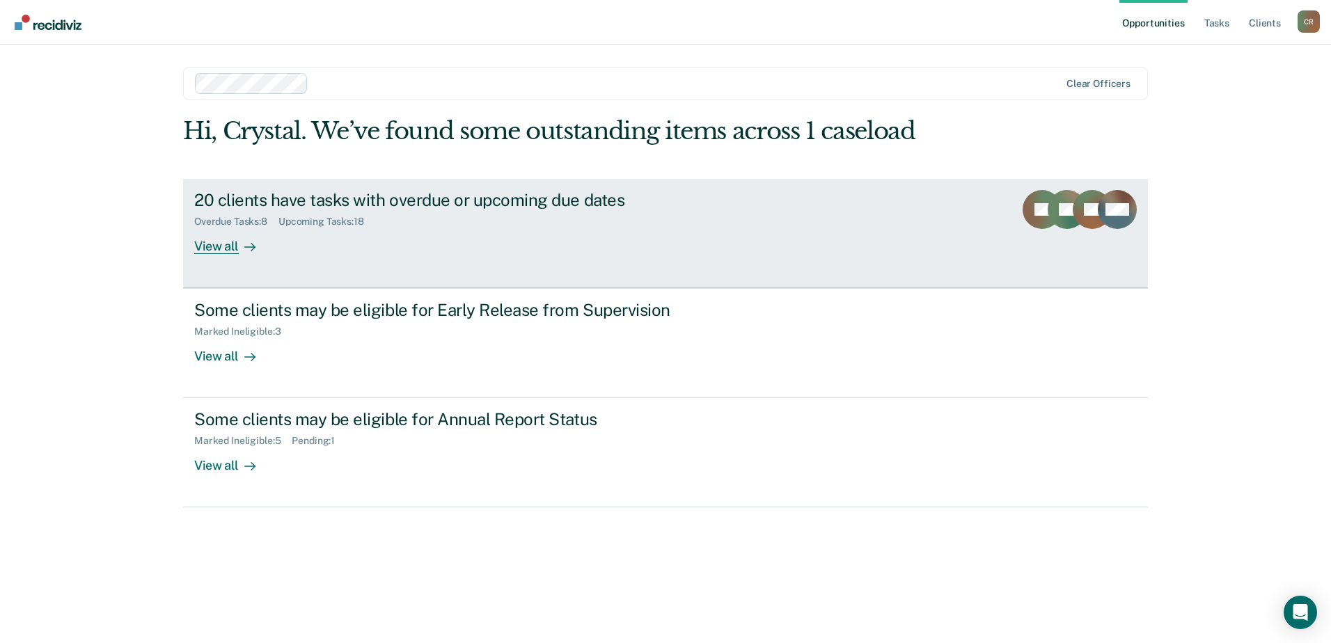
click at [221, 255] on link "20 clients have tasks with overdue or upcoming due dates Overdue Tasks : 8 Upco…" at bounding box center [665, 233] width 965 height 109
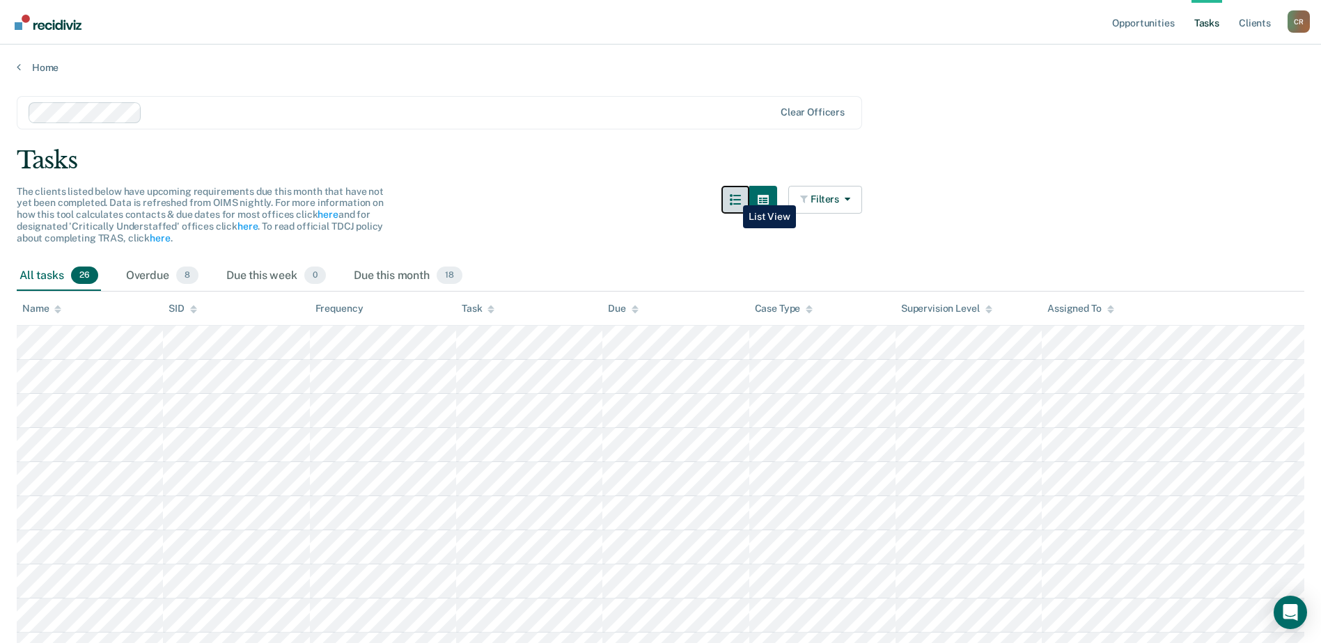
click at [733, 195] on button "button" at bounding box center [735, 200] width 28 height 28
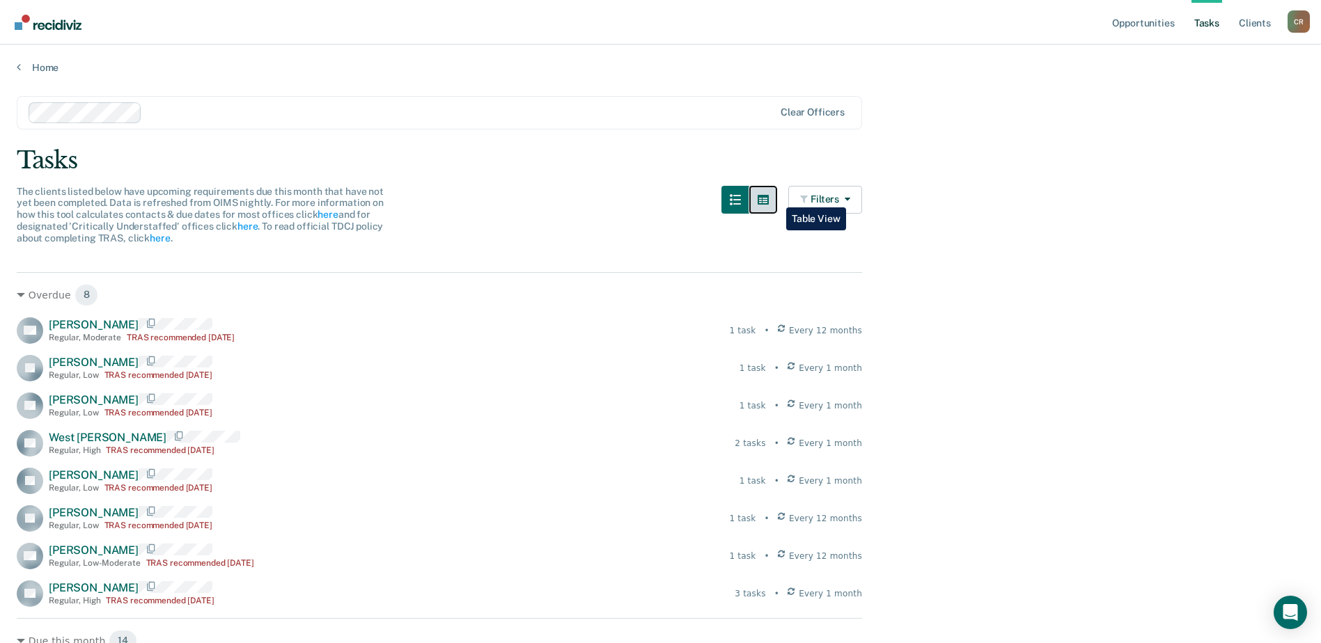
click at [769, 197] on icon "button" at bounding box center [763, 200] width 11 height 10
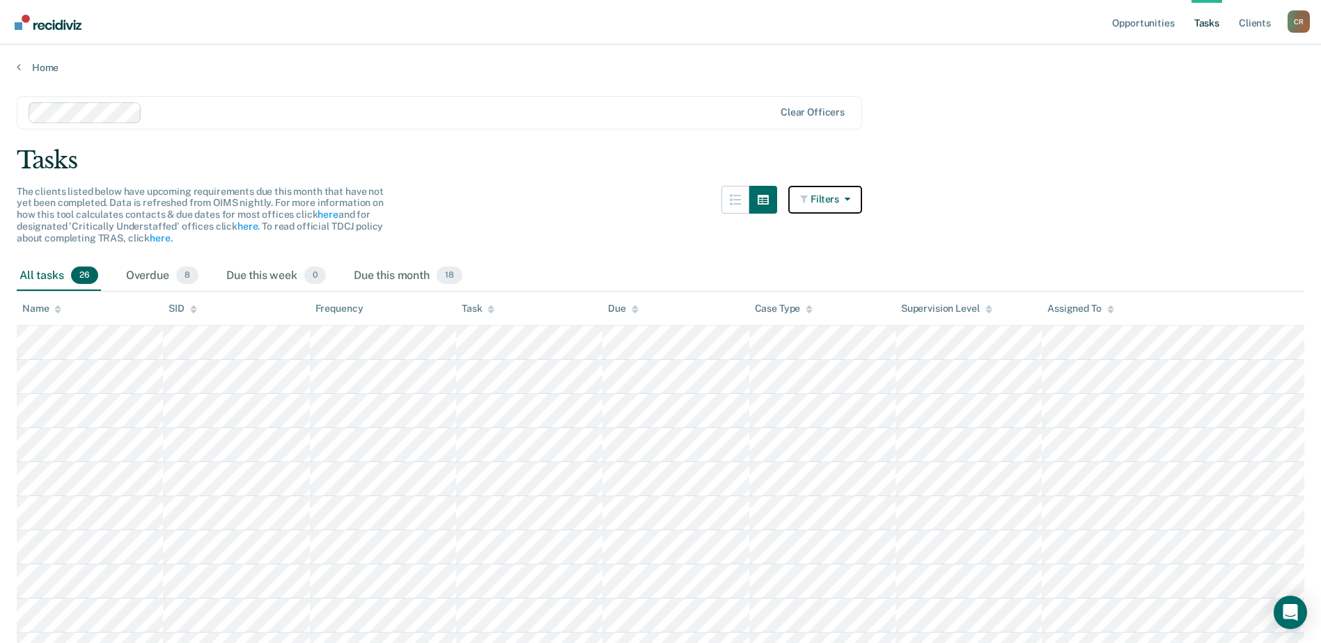
click at [850, 197] on icon "button" at bounding box center [844, 199] width 11 height 10
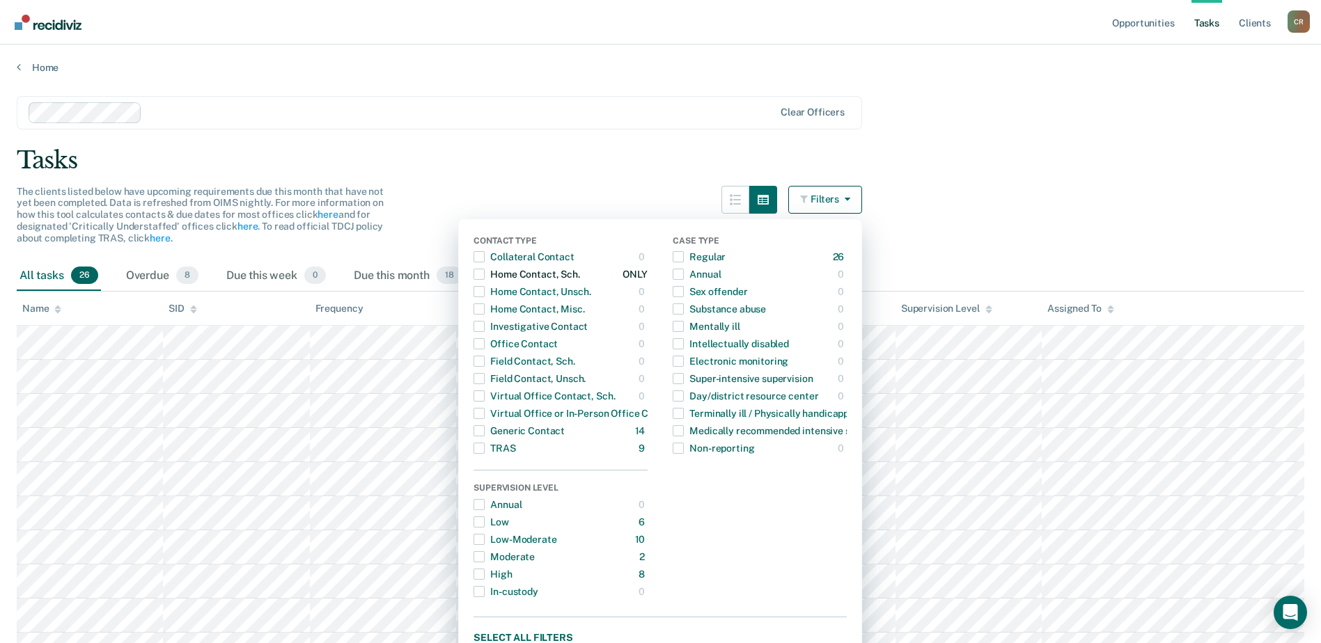
click at [492, 272] on div "Home Contact, Sch." at bounding box center [526, 274] width 106 height 22
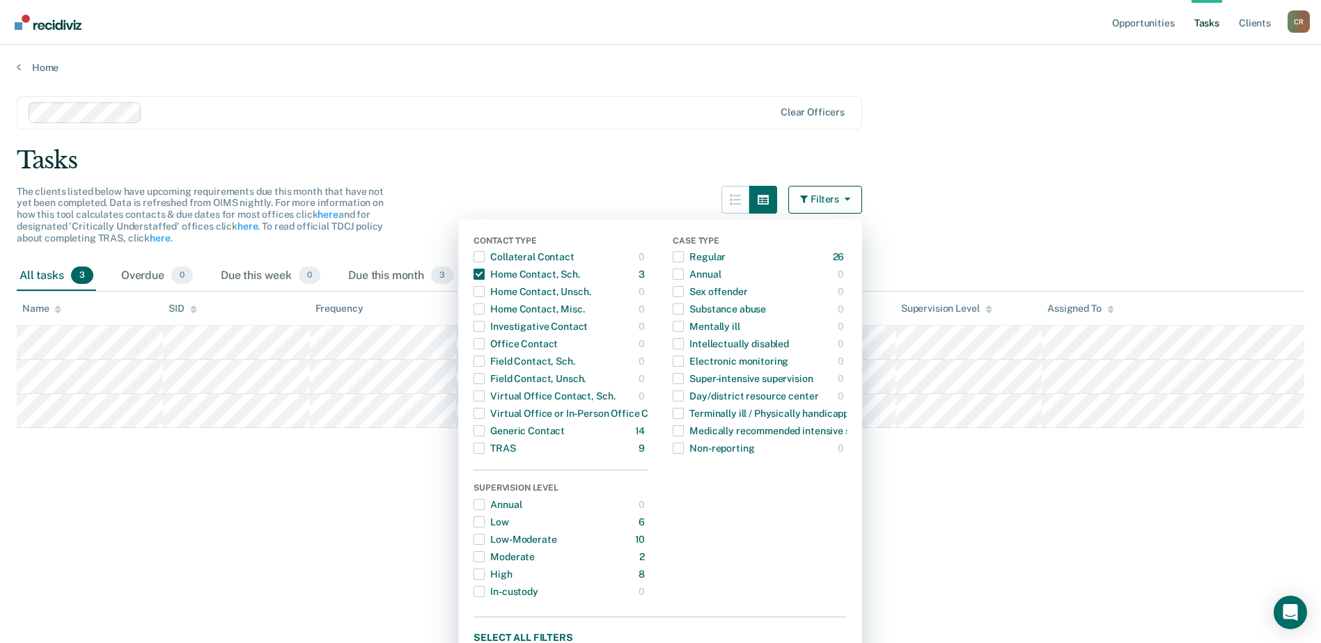
click at [258, 574] on main "Clear officers Tasks The clients listed below have upcoming requirements due th…" at bounding box center [660, 356] width 1321 height 565
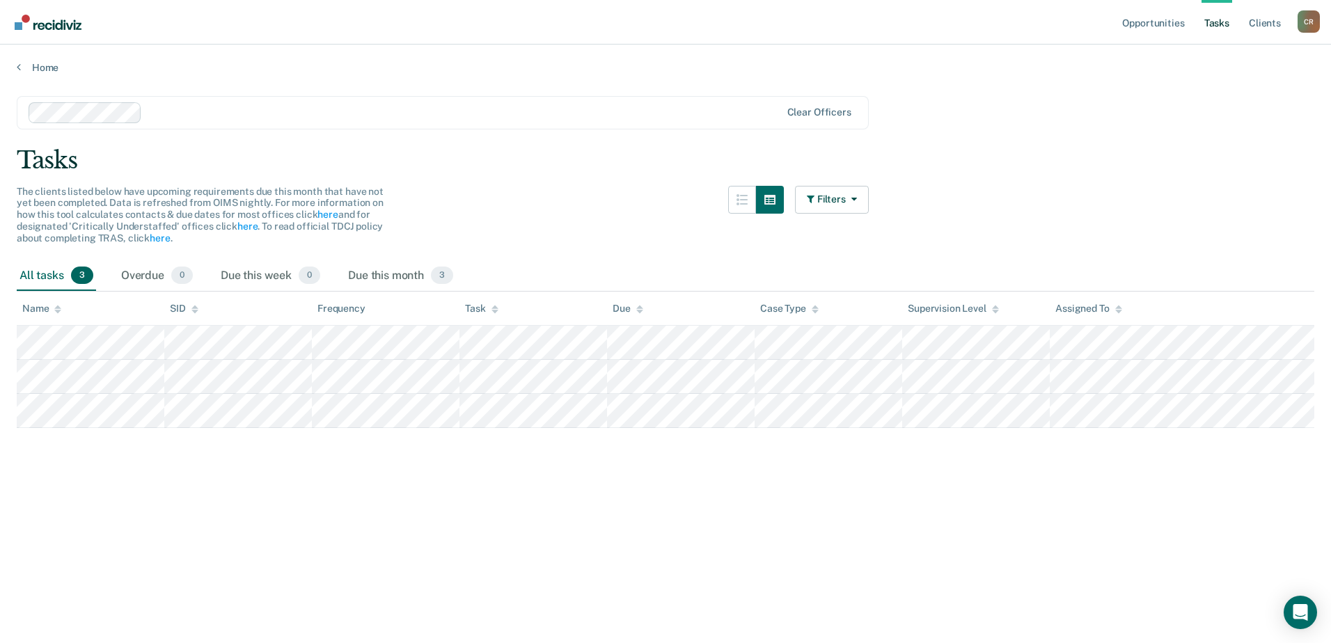
drag, startPoint x: 258, startPoint y: 574, endPoint x: 125, endPoint y: 554, distance: 135.1
click at [125, 554] on main "Clear officers Tasks The clients listed below have upcoming requirements due th…" at bounding box center [665, 356] width 1331 height 565
click at [551, 451] on main "Clear officers Tasks The clients listed below have upcoming requirements due th…" at bounding box center [665, 356] width 1331 height 565
click at [398, 263] on div "Due this month 3" at bounding box center [400, 276] width 111 height 31
click at [289, 454] on main "Clear officers Tasks The clients listed below have upcoming requirements due th…" at bounding box center [665, 356] width 1331 height 565
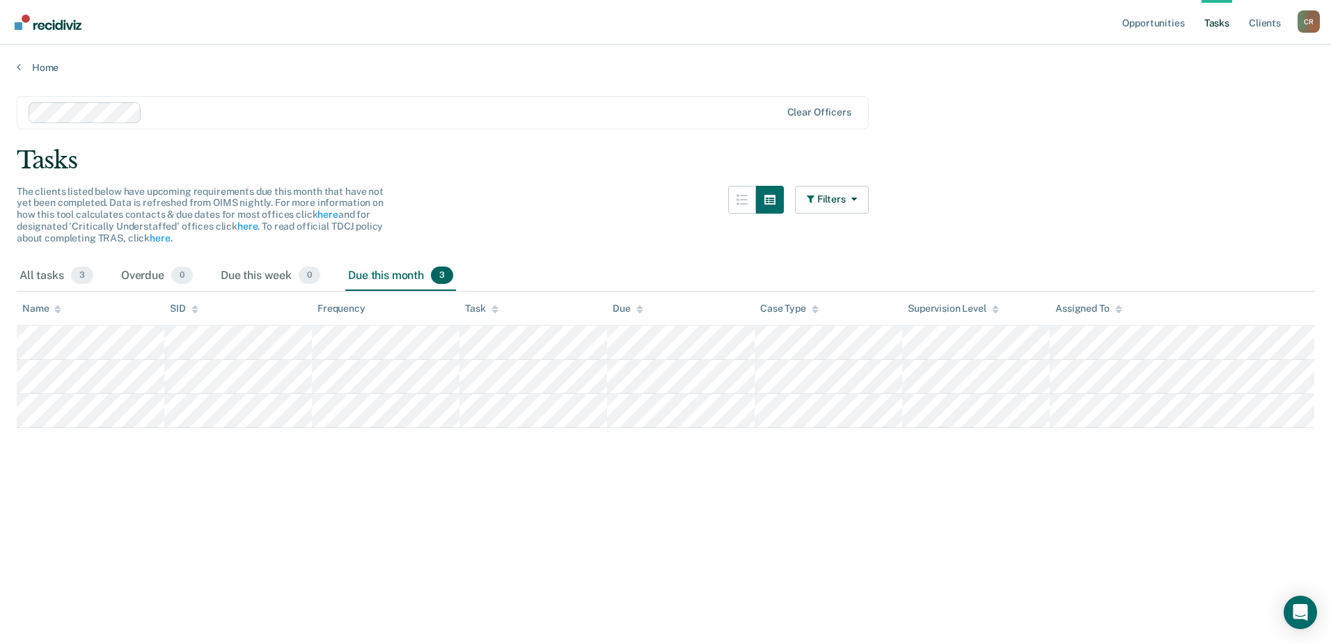
click at [233, 480] on main "Clear officers Tasks The clients listed below have upcoming requirements due th…" at bounding box center [665, 356] width 1331 height 565
click at [523, 482] on main "Clear officers Tasks The clients listed below have upcoming requirements due th…" at bounding box center [665, 356] width 1331 height 565
click at [700, 496] on main "Clear officers Tasks The clients listed below have upcoming requirements due th…" at bounding box center [665, 356] width 1331 height 565
click at [1044, 480] on main "Clear officers Tasks The clients listed below have upcoming requirements due th…" at bounding box center [665, 356] width 1331 height 565
click at [875, 476] on main "Clear officers Tasks The clients listed below have upcoming requirements due th…" at bounding box center [665, 356] width 1331 height 565
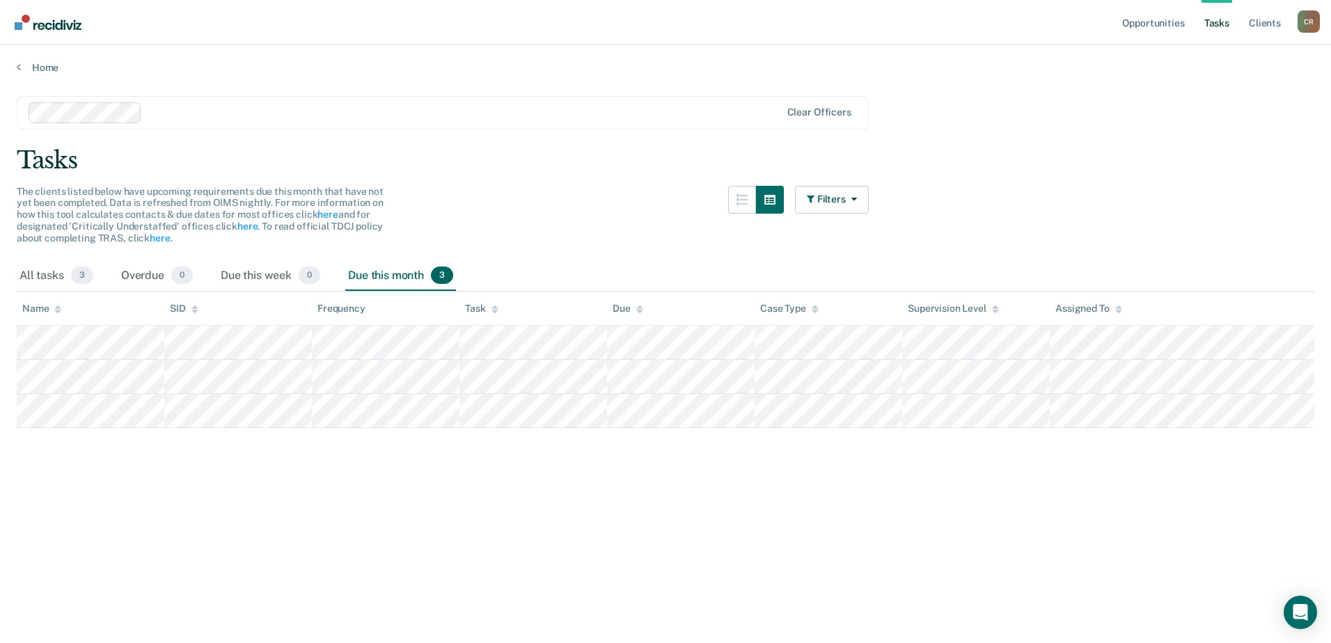
click at [753, 508] on main "Clear officers Tasks The clients listed below have upcoming requirements due th…" at bounding box center [665, 356] width 1331 height 565
click at [735, 509] on main "Clear officers Tasks The clients listed below have upcoming requirements due th…" at bounding box center [665, 356] width 1331 height 565
click at [659, 228] on div "The clients listed below have upcoming requirements due this month that have no…" at bounding box center [443, 223] width 852 height 75
click at [651, 240] on div "The clients listed below have upcoming requirements due this month that have no…" at bounding box center [443, 223] width 852 height 75
click at [527, 254] on div "The clients listed below have upcoming requirements due this month that have no…" at bounding box center [443, 223] width 852 height 75
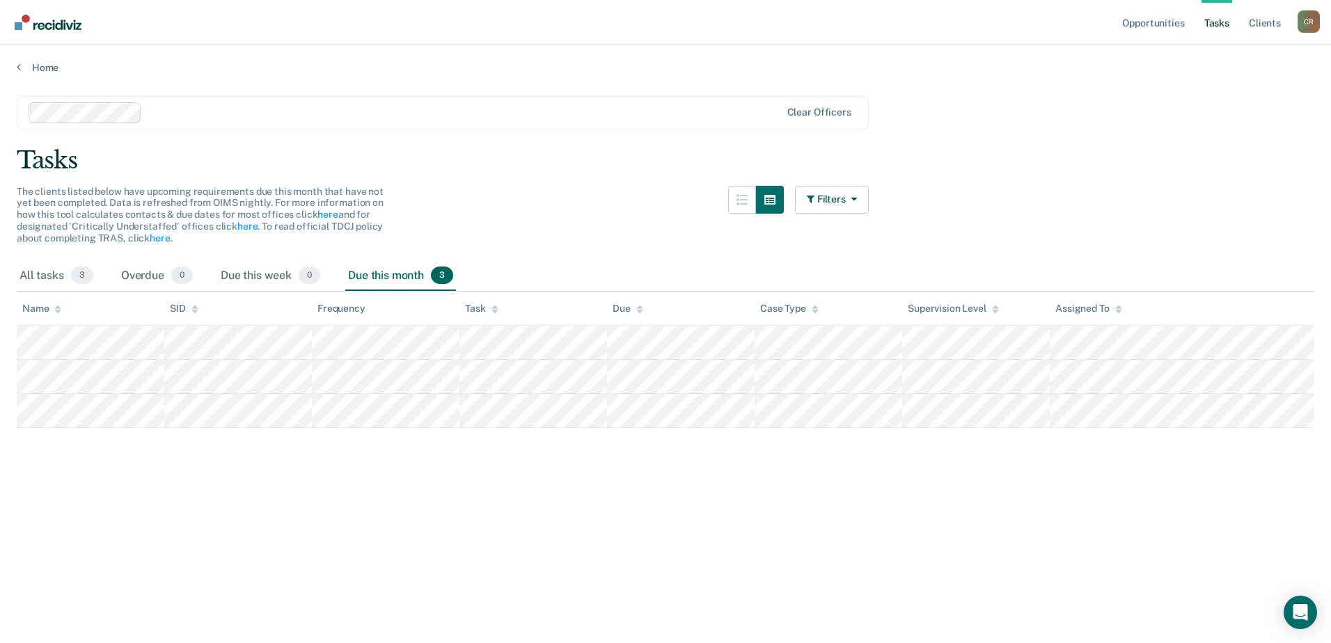
click at [872, 237] on main "Clear officers Tasks The clients listed below have upcoming requirements due th…" at bounding box center [665, 356] width 1331 height 565
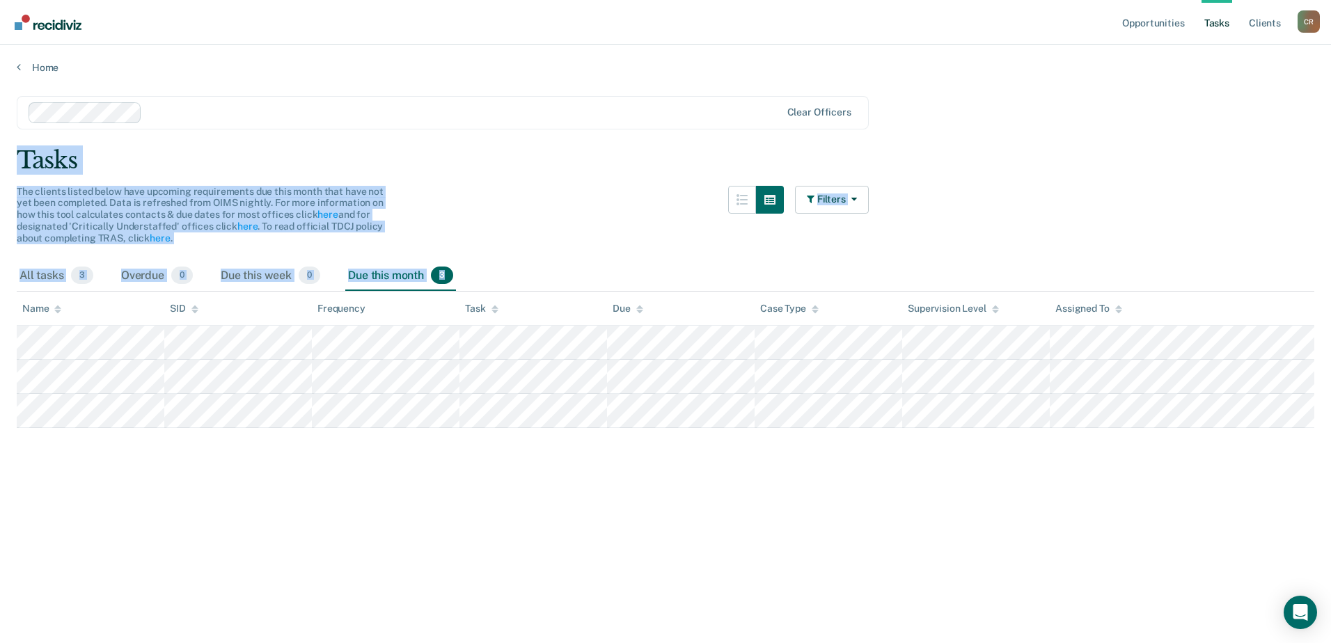
drag, startPoint x: 15, startPoint y: 153, endPoint x: 1190, endPoint y: 467, distance: 1216.4
click at [1190, 467] on main "Clear officers Tasks The clients listed below have upcoming requirements due th…" at bounding box center [665, 356] width 1331 height 565
drag, startPoint x: 1190, startPoint y: 467, endPoint x: 885, endPoint y: 474, distance: 305.1
click at [885, 474] on main "Clear officers Tasks The clients listed below have upcoming requirements due th…" at bounding box center [665, 356] width 1331 height 565
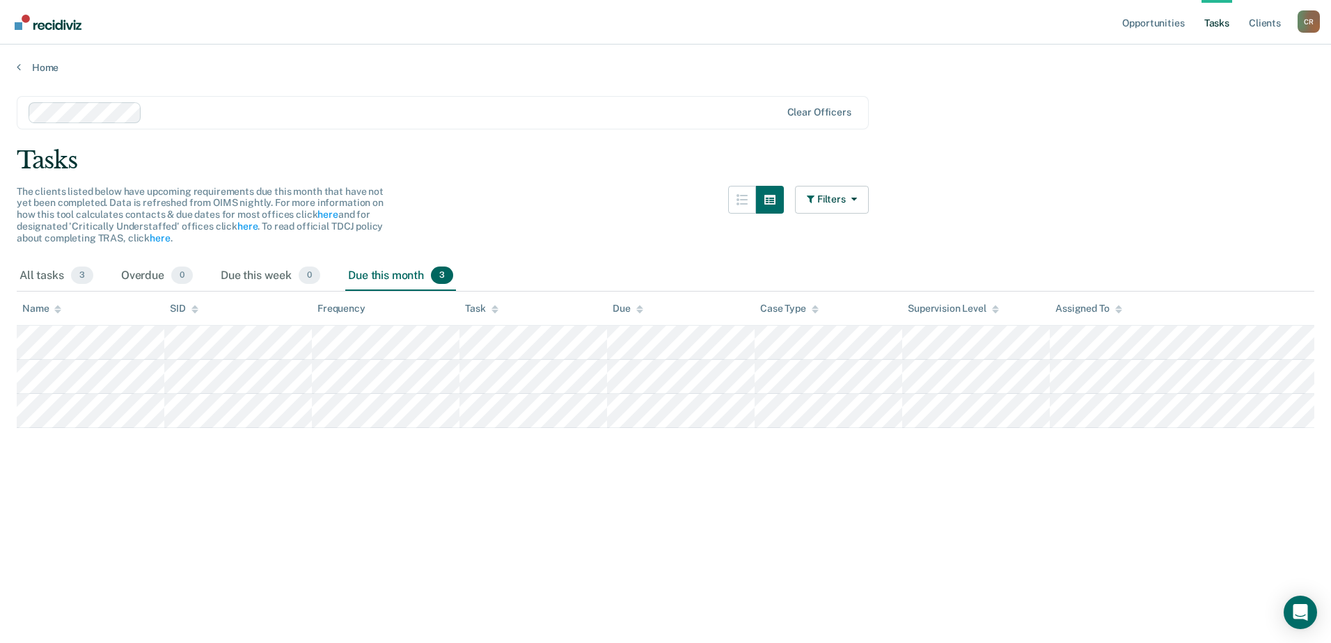
click at [833, 485] on main "Clear officers Tasks The clients listed below have upcoming requirements due th…" at bounding box center [665, 356] width 1331 height 565
click at [822, 470] on main "Clear officers Tasks The clients listed below have upcoming requirements due th…" at bounding box center [665, 356] width 1331 height 565
click at [824, 469] on main "Clear officers Tasks The clients listed below have upcoming requirements due th…" at bounding box center [665, 356] width 1331 height 565
click at [864, 201] on button "Filters" at bounding box center [832, 200] width 74 height 28
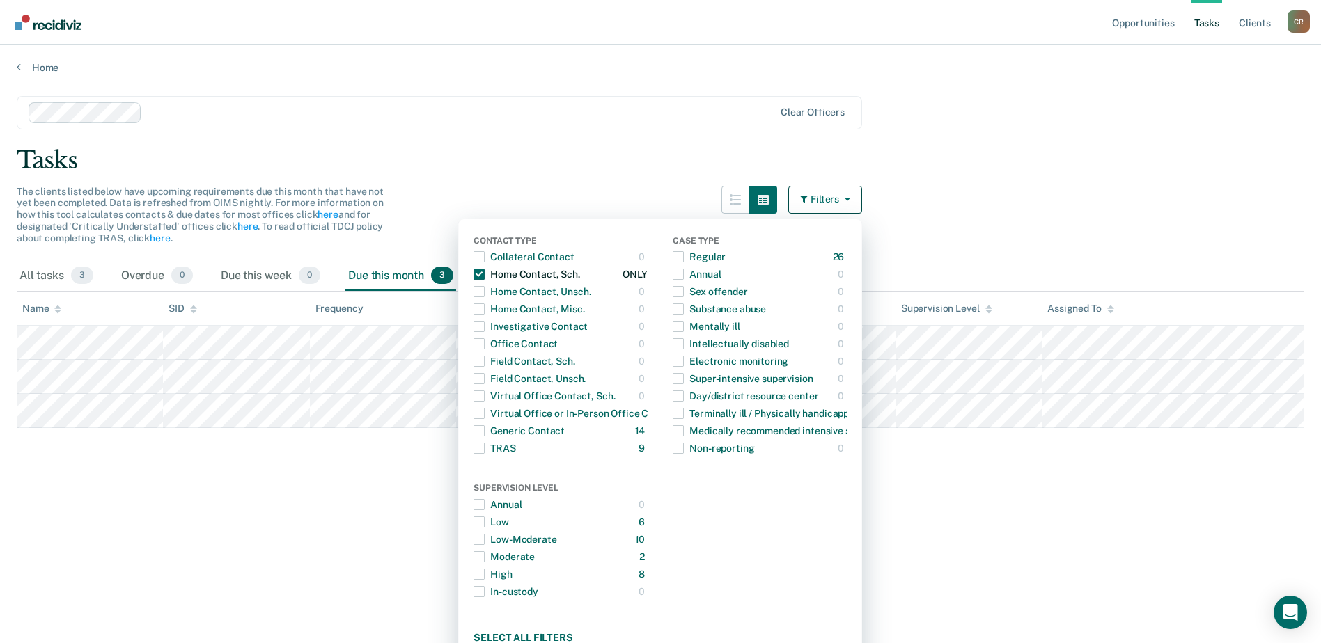
click at [485, 276] on span "button" at bounding box center [478, 274] width 11 height 11
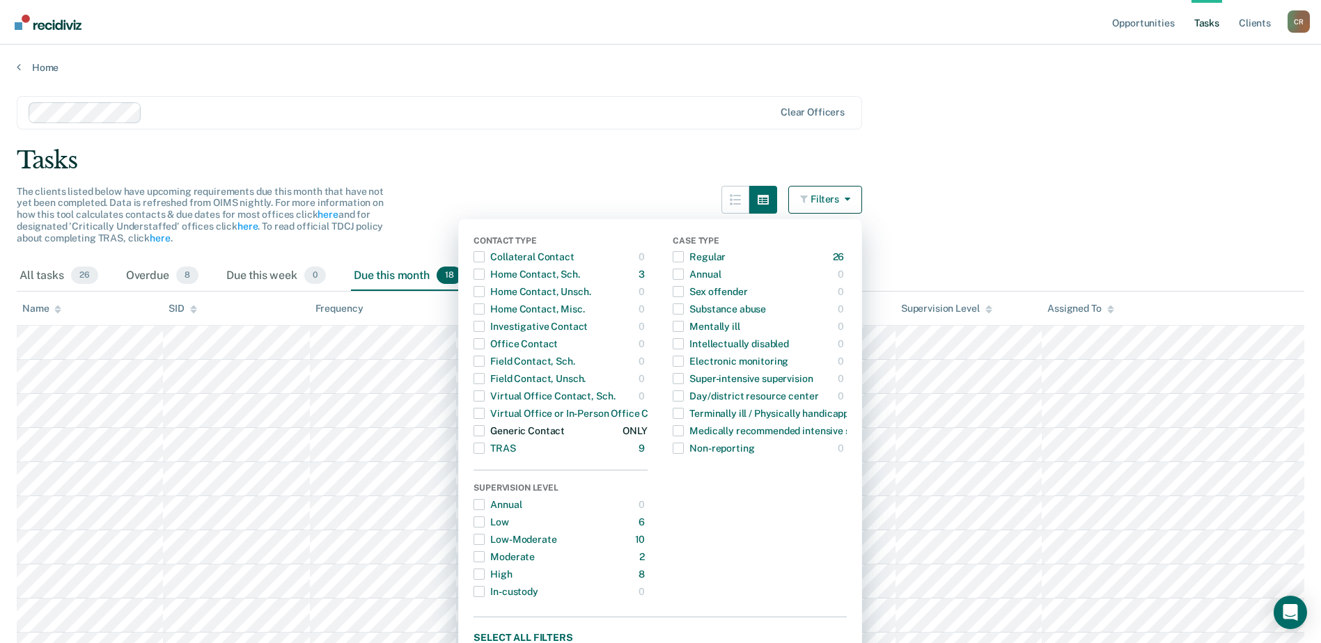
click at [485, 430] on span "button" at bounding box center [478, 430] width 11 height 11
click at [1017, 182] on main "Clear officers Tasks The clients listed below have upcoming requirements due th…" at bounding box center [660, 464] width 1321 height 781
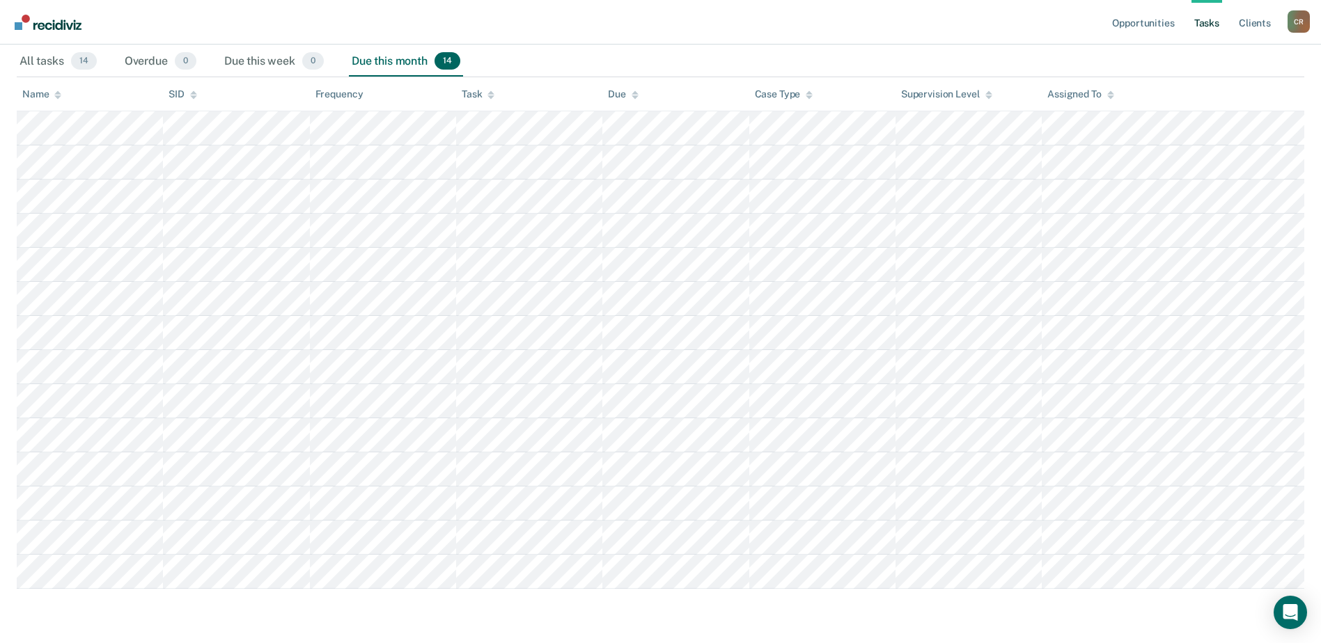
scroll to position [216, 0]
